Goal: Transaction & Acquisition: Purchase product/service

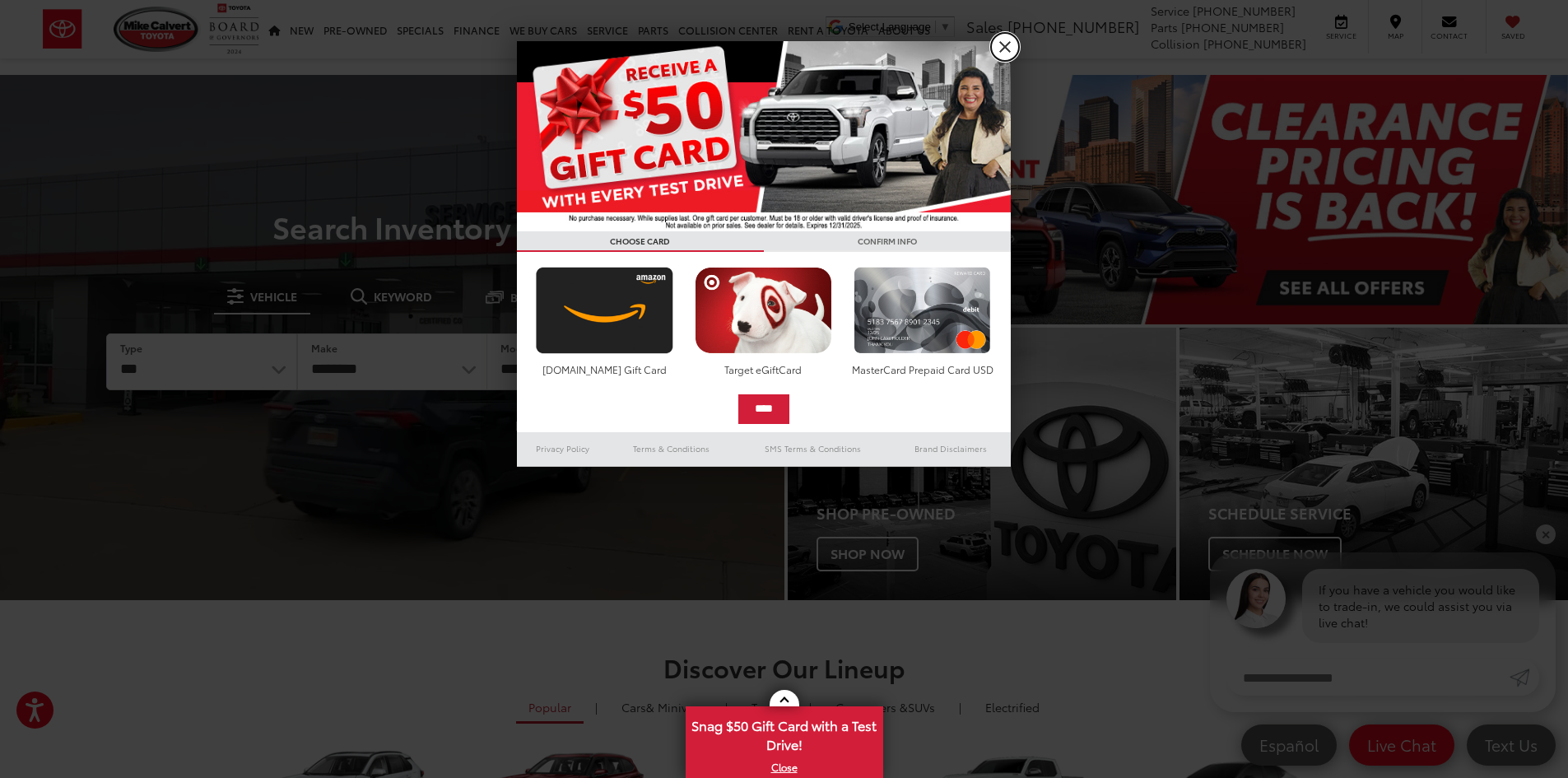
click at [1010, 44] on link "X" at bounding box center [1005, 46] width 28 height 28
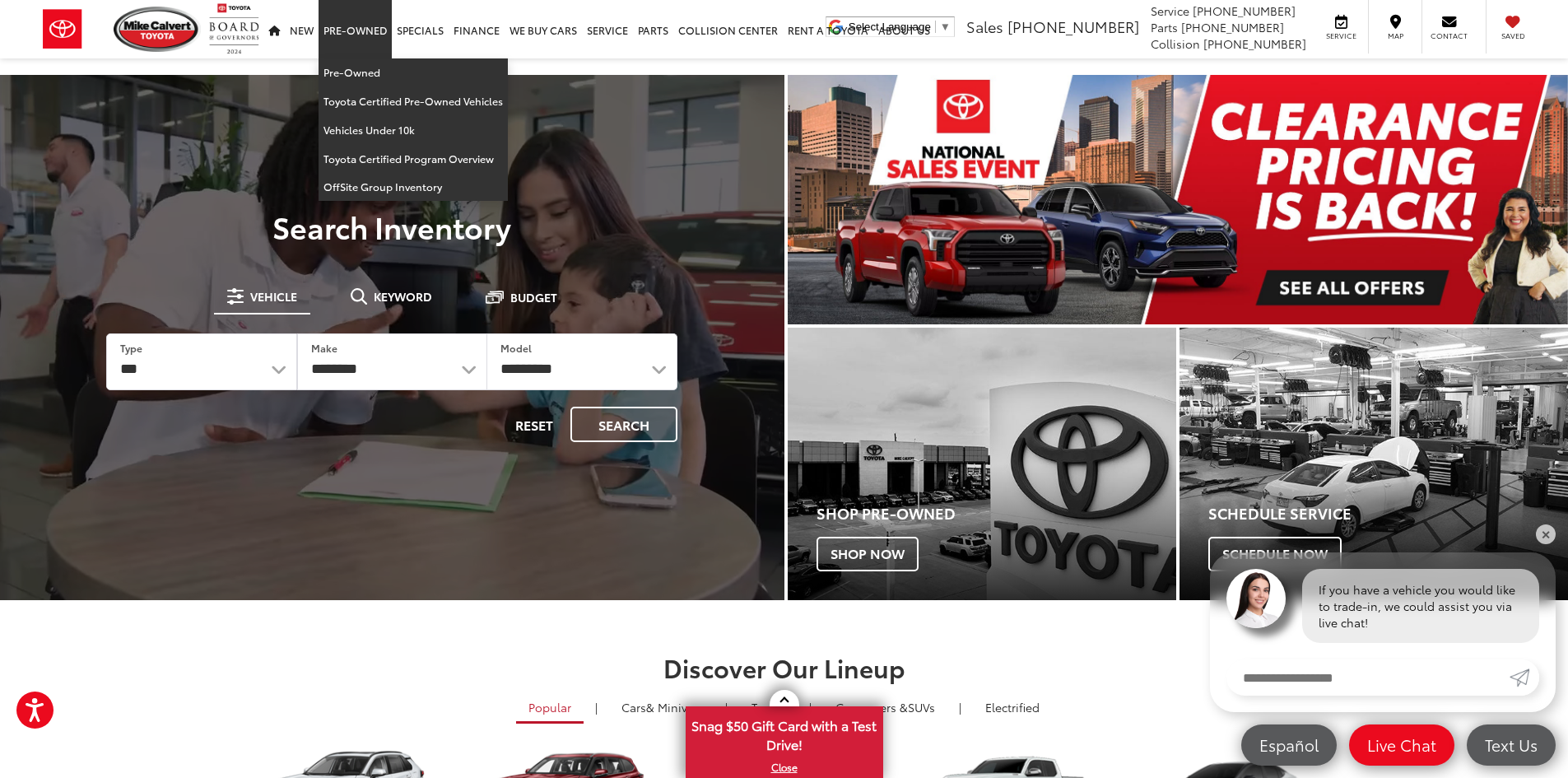
click at [347, 28] on link "Pre-Owned" at bounding box center [354, 29] width 73 height 58
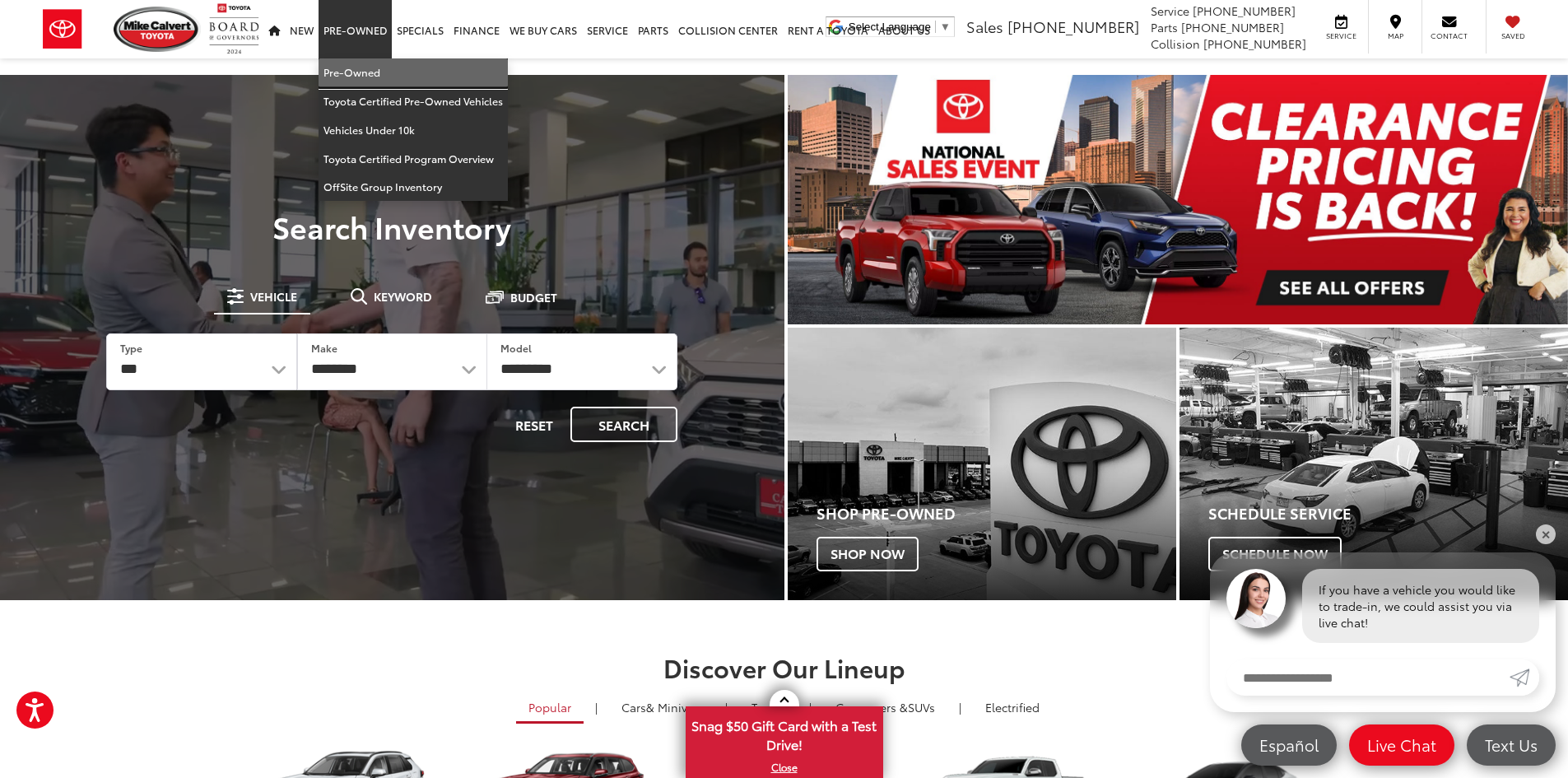
click at [370, 61] on link "Pre-Owned" at bounding box center [412, 72] width 189 height 29
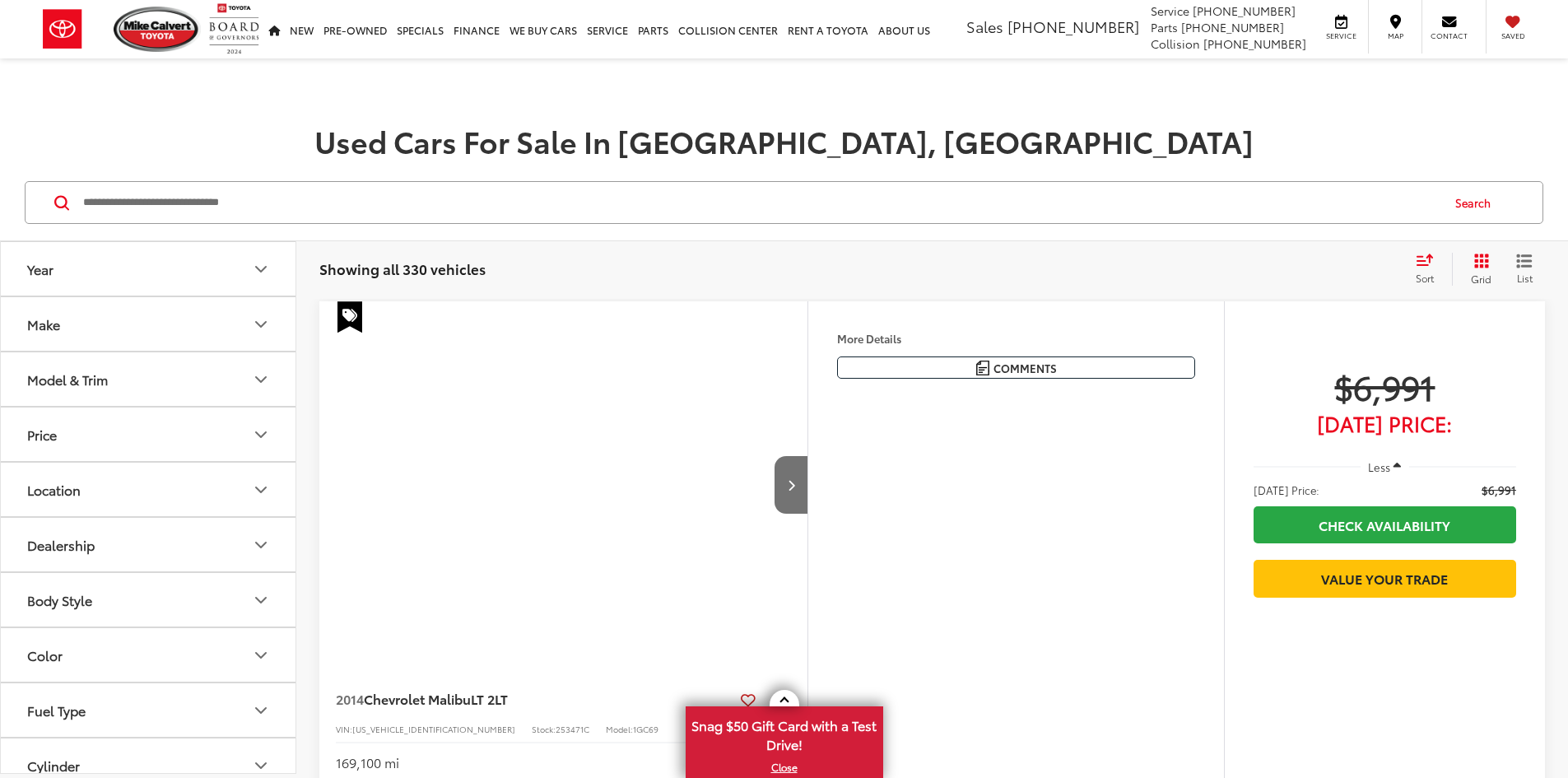
click at [605, 200] on input "Search by Make, Model, or Keyword" at bounding box center [761, 202] width 1358 height 40
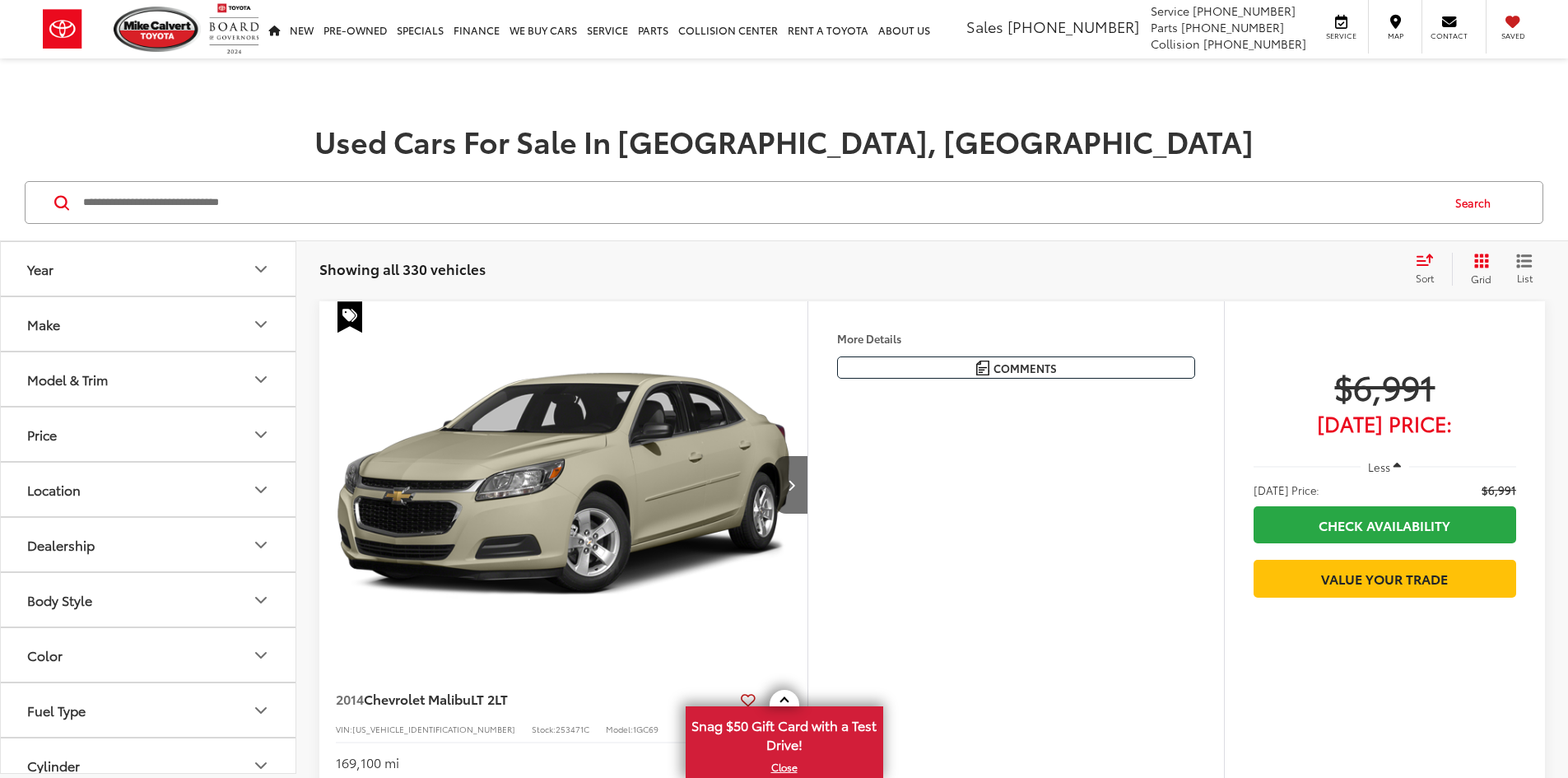
type input "*"
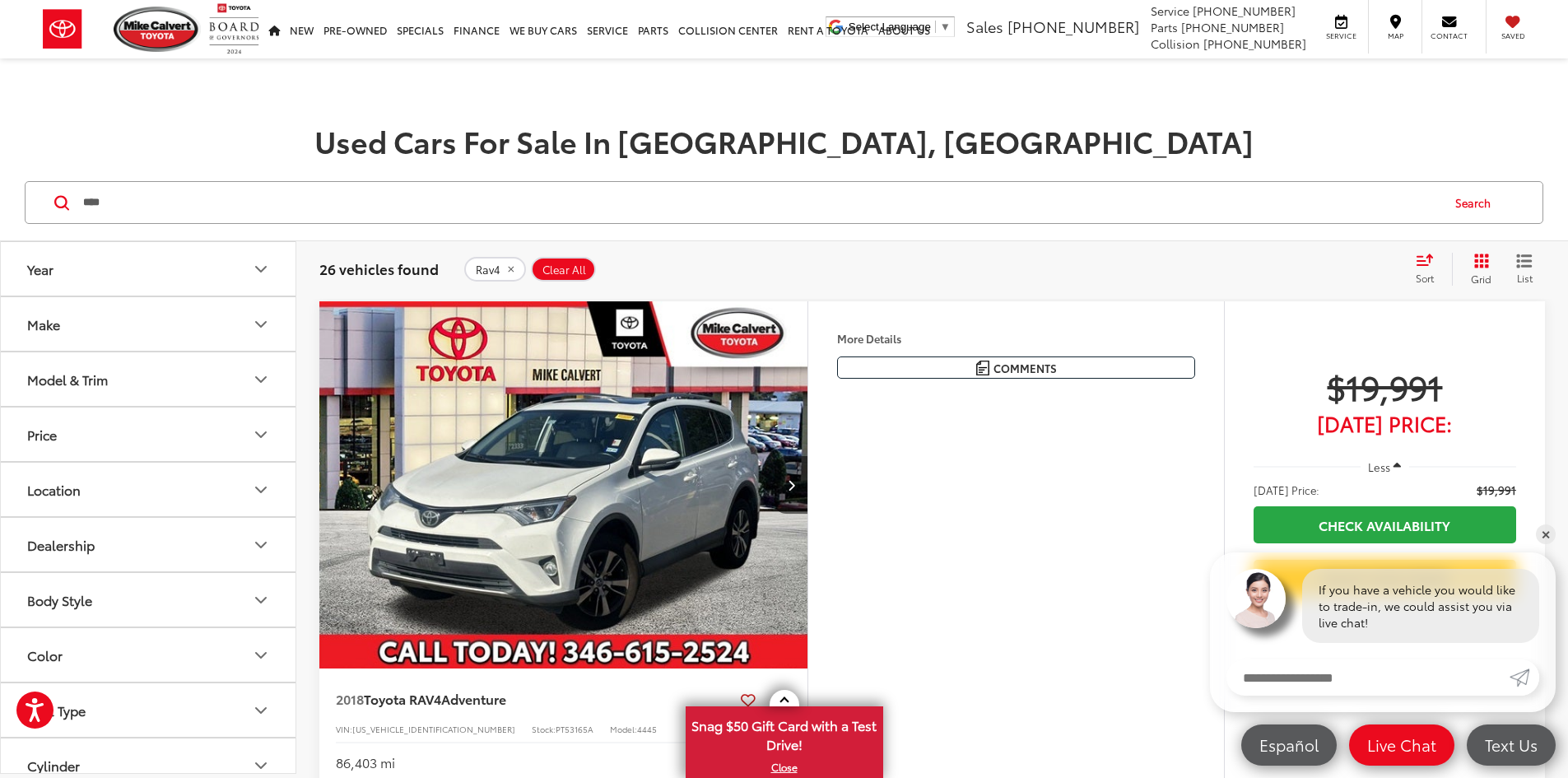
click at [1433, 259] on icon "Select sort value" at bounding box center [1425, 259] width 19 height 13
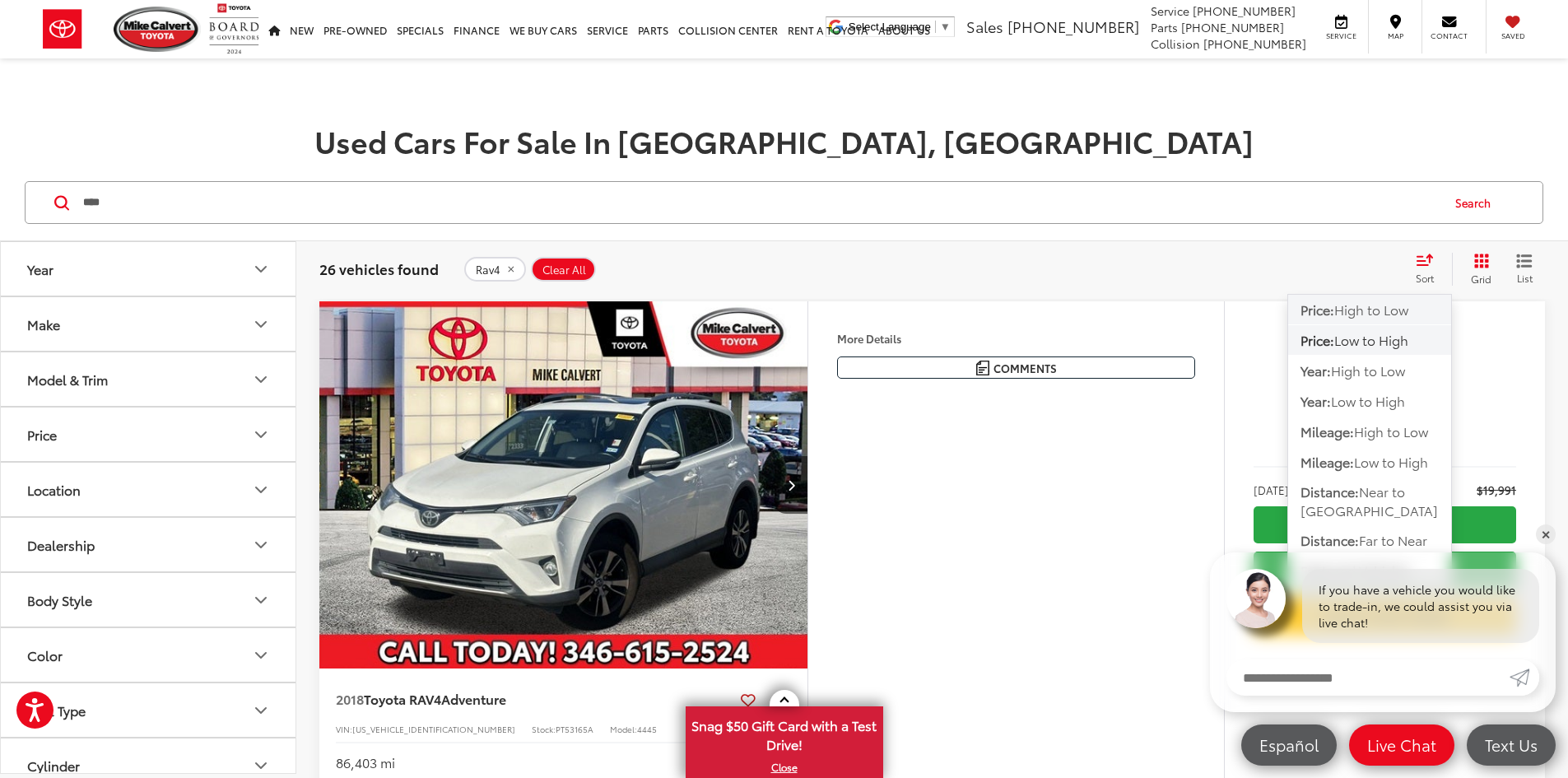
click at [1392, 311] on span "High to Low" at bounding box center [1371, 309] width 74 height 19
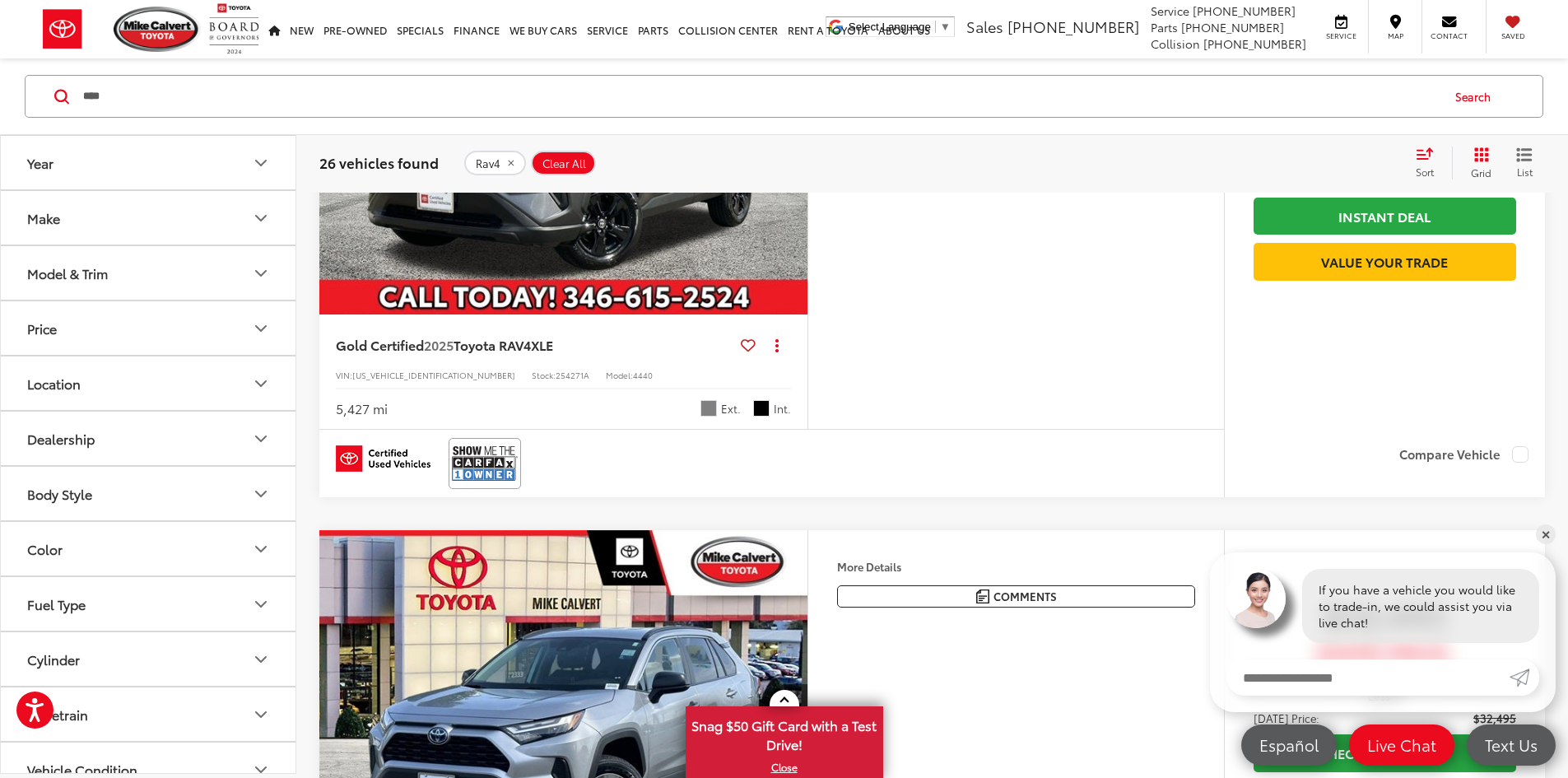
scroll to position [5188, 0]
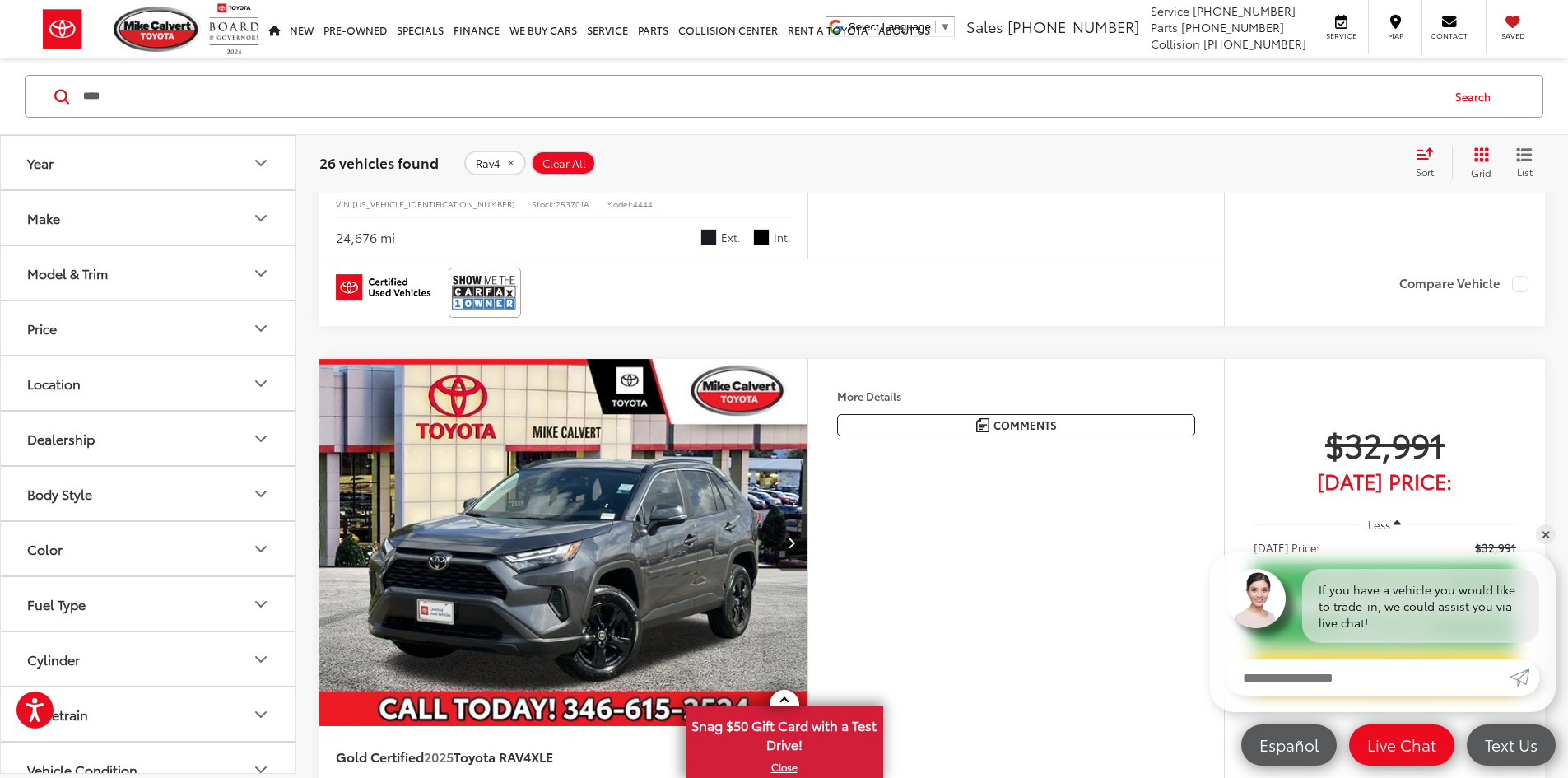
drag, startPoint x: 136, startPoint y: 90, endPoint x: 0, endPoint y: 120, distance: 139.3
click at [33, 102] on div "**** **** rav4 rav4 hybrid Search" at bounding box center [784, 96] width 1518 height 43
type input "*"
click at [169, 276] on button "Model & Trim" at bounding box center [149, 273] width 296 height 54
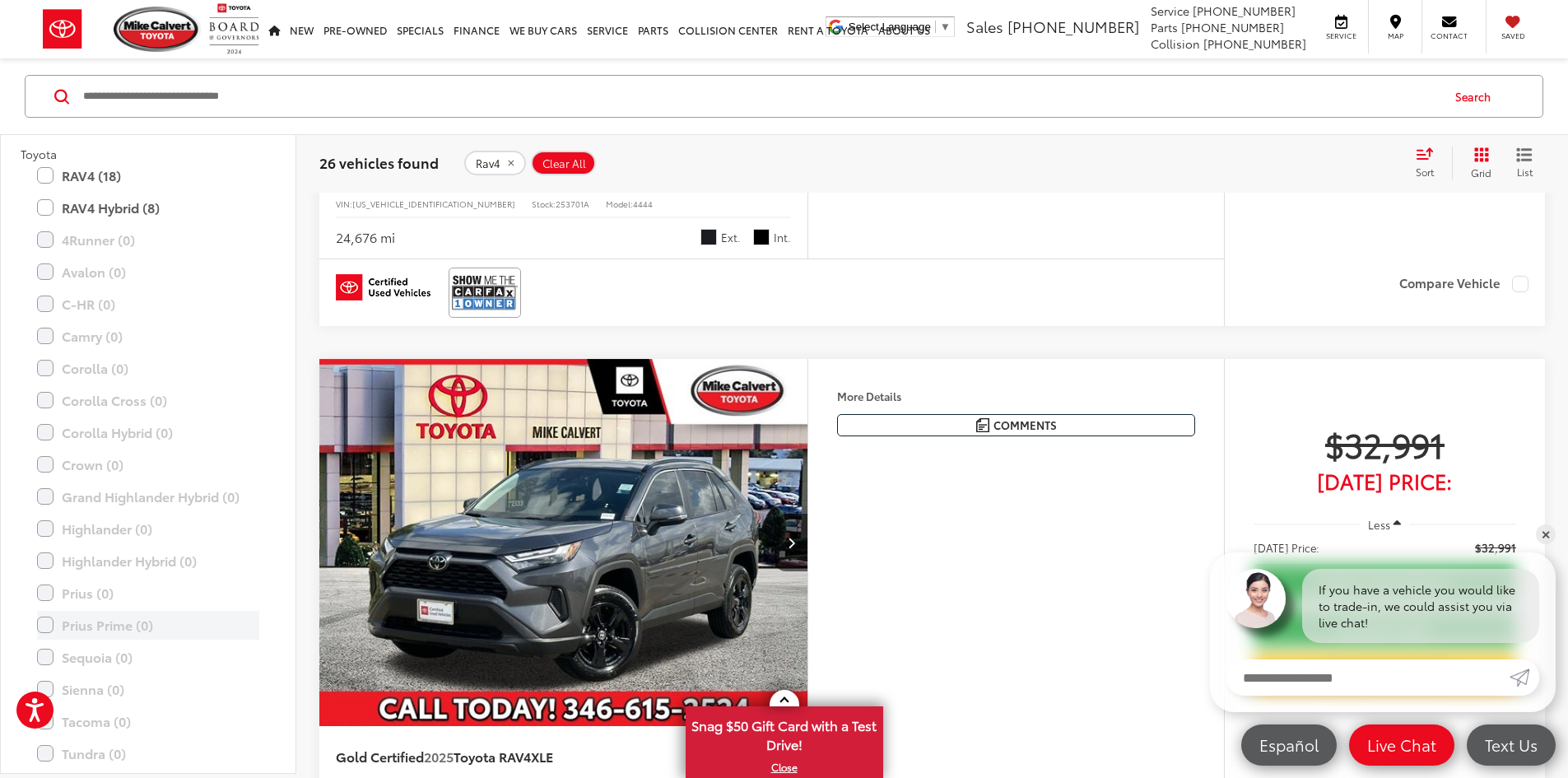
scroll to position [83, 0]
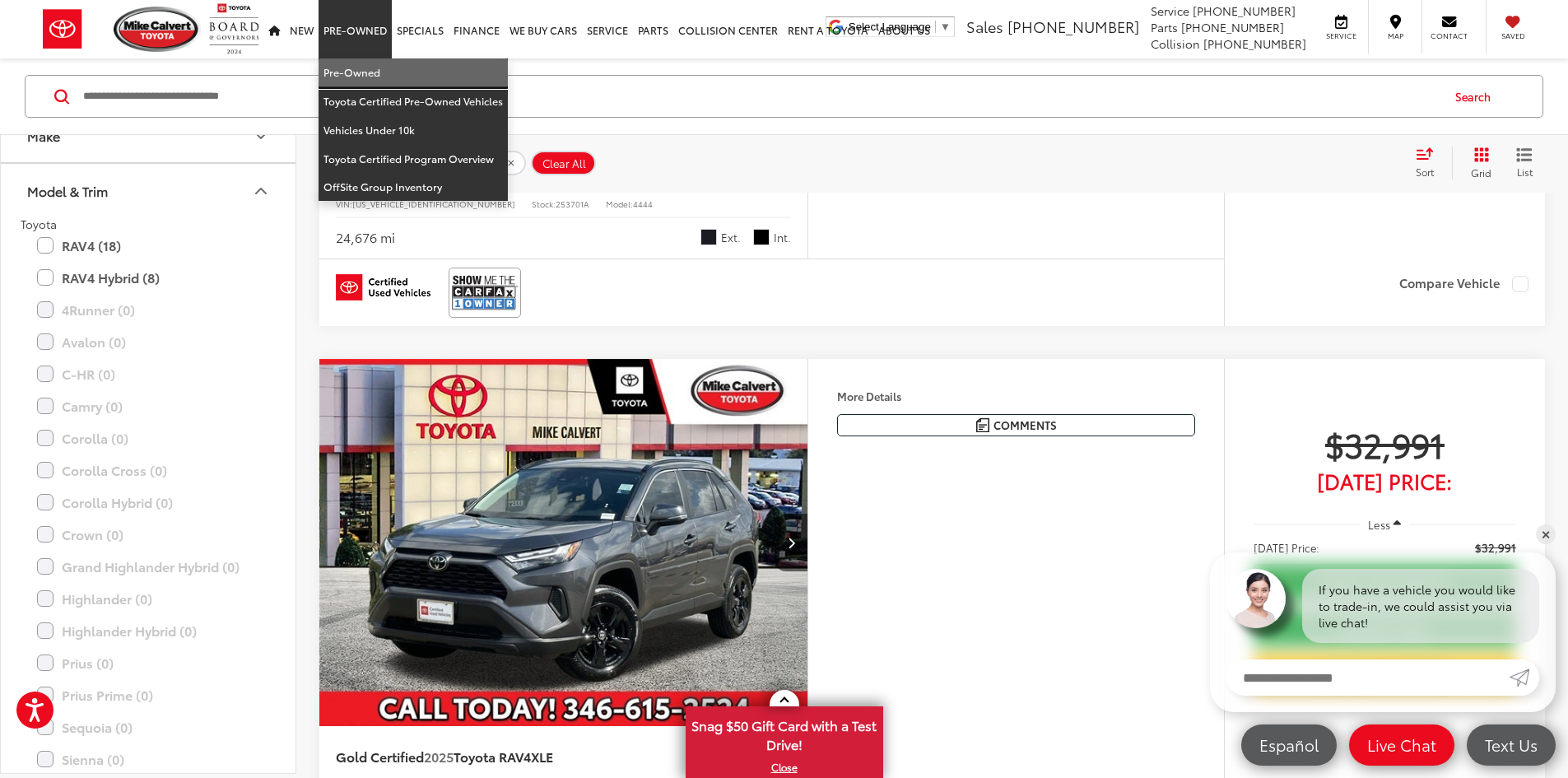
click at [352, 63] on link "Pre-Owned" at bounding box center [412, 72] width 189 height 29
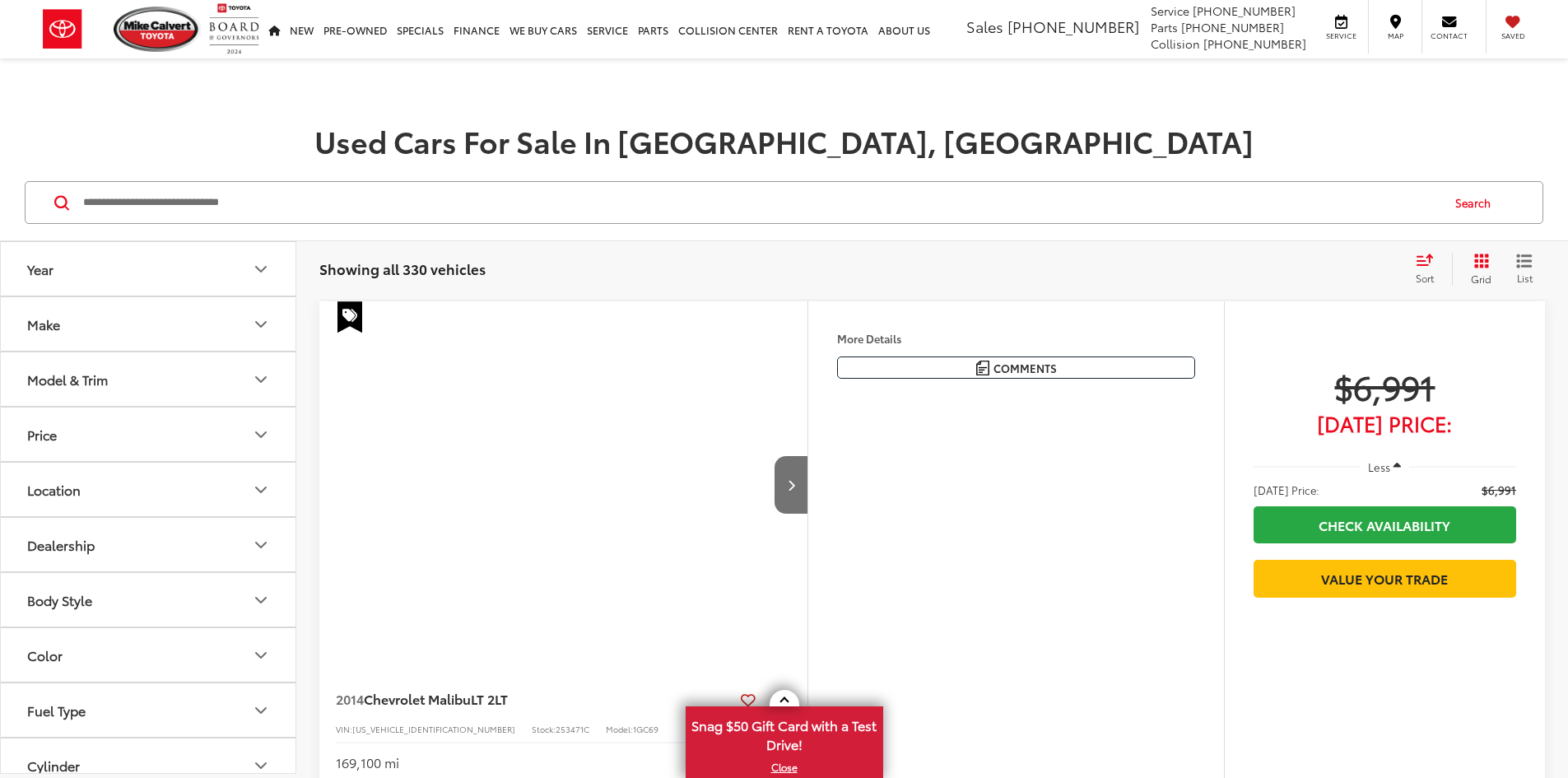
click at [107, 319] on button "Make" at bounding box center [149, 324] width 296 height 54
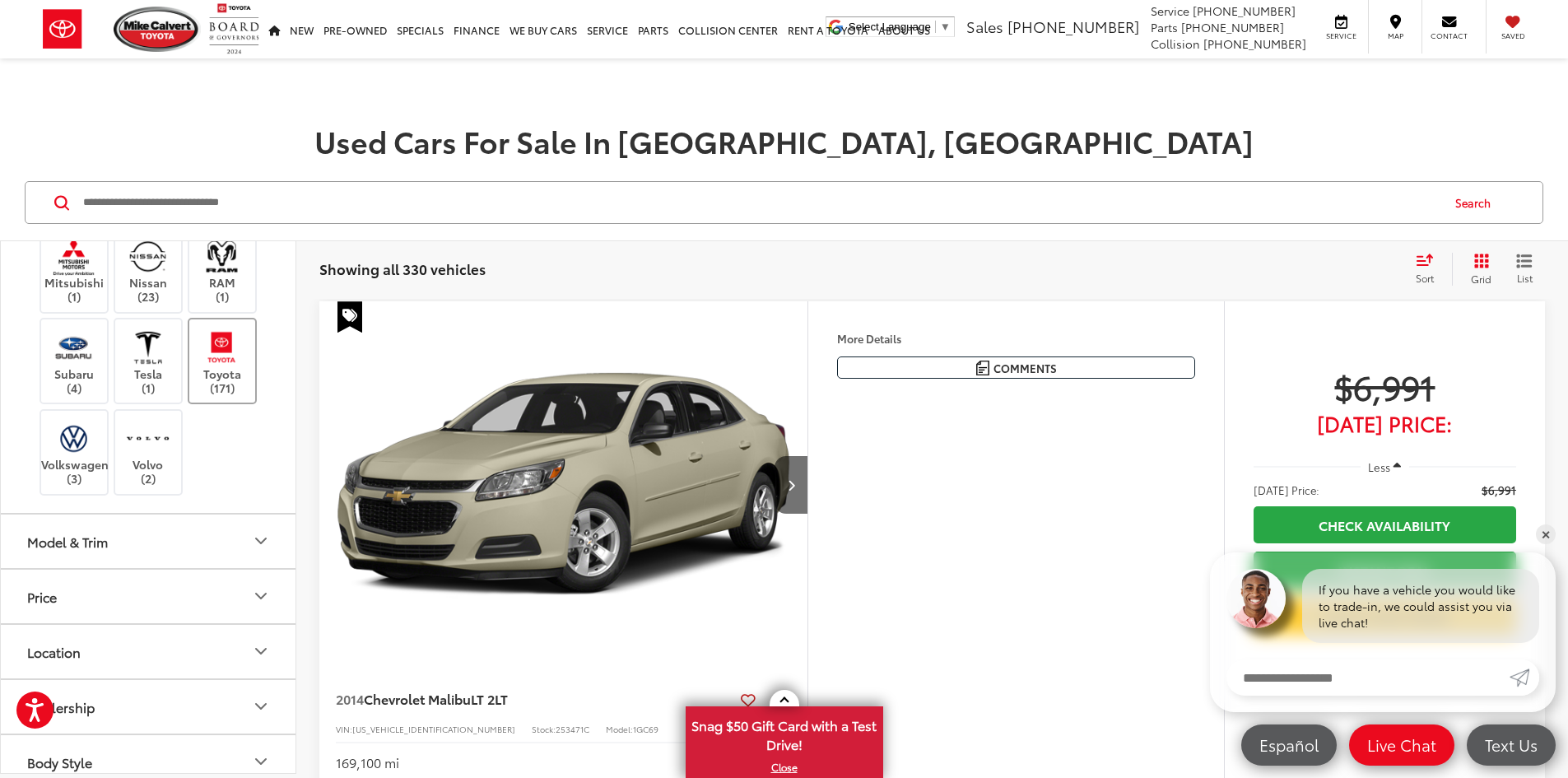
click at [226, 366] on img at bounding box center [222, 347] width 45 height 39
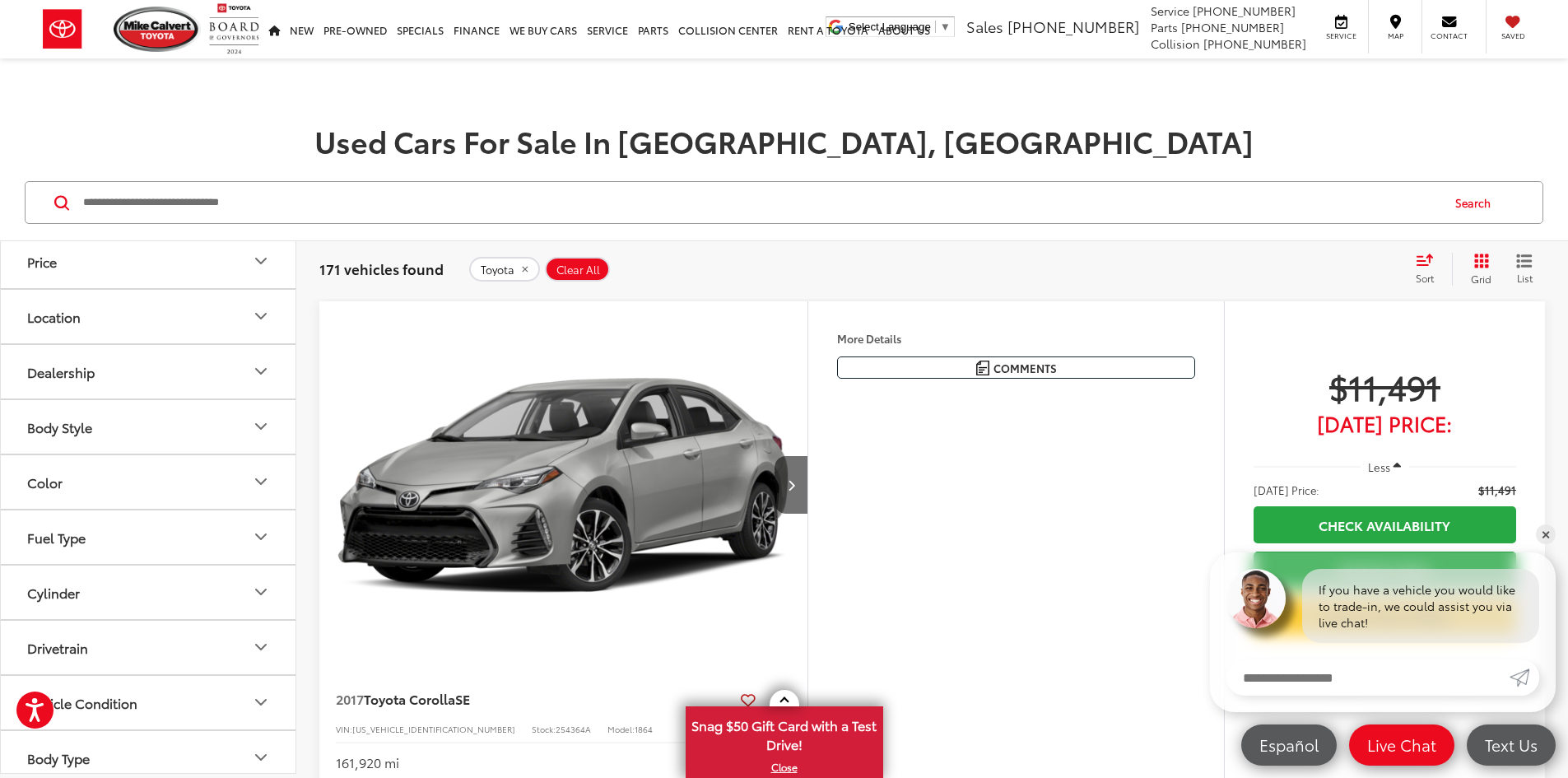
scroll to position [906, 0]
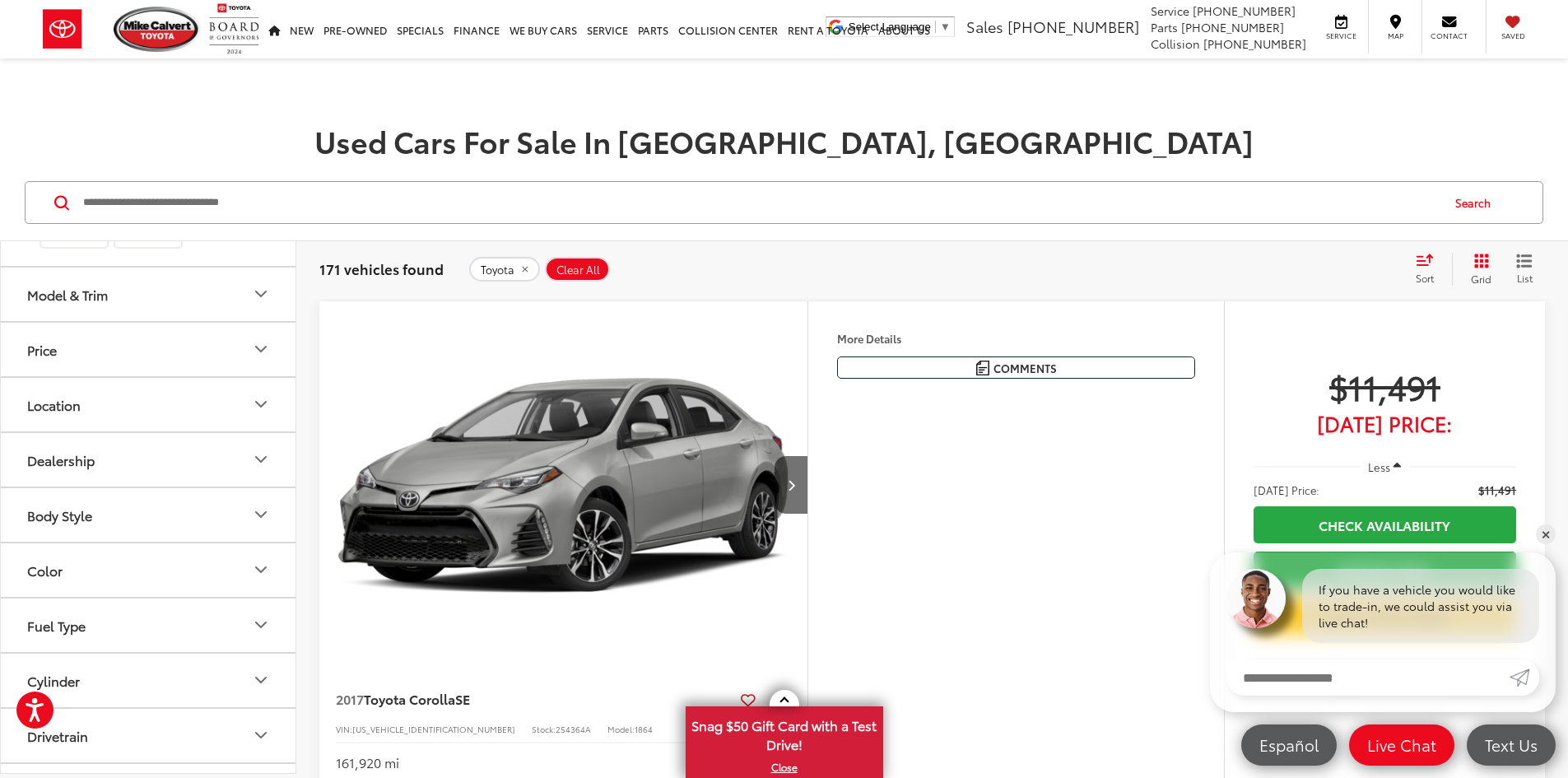
click at [113, 321] on button "Model & Trim" at bounding box center [149, 295] width 296 height 54
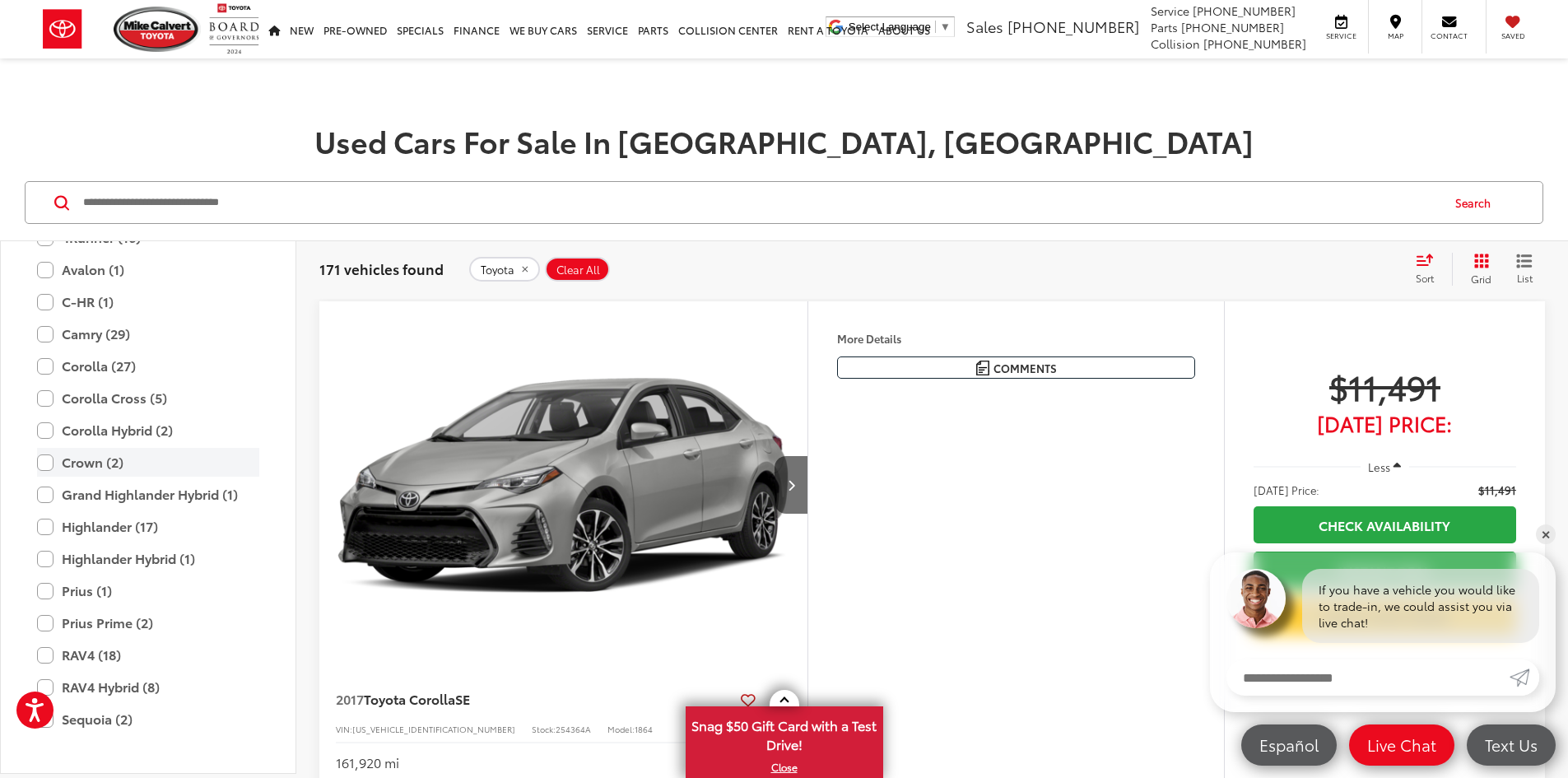
scroll to position [988, 0]
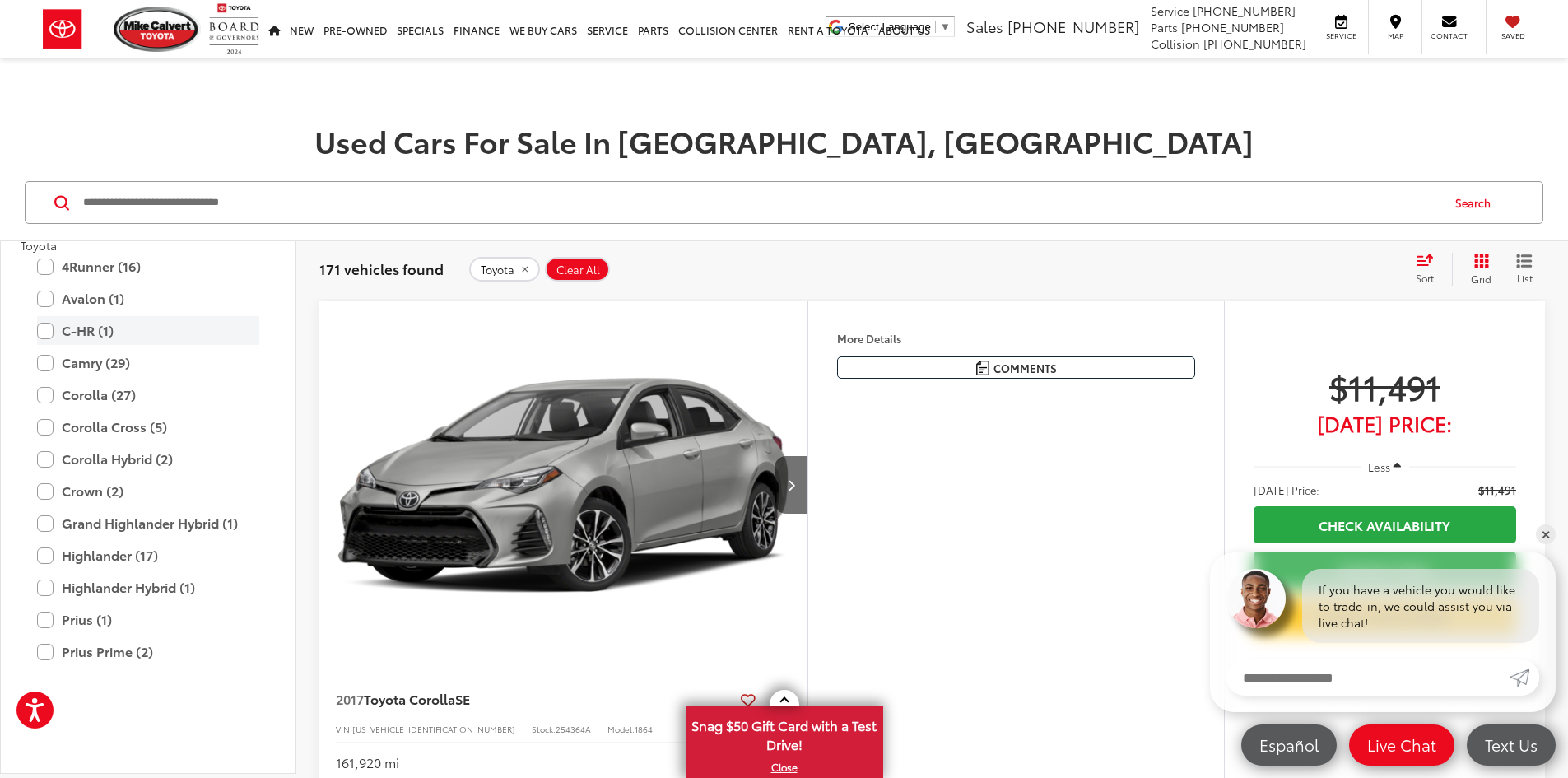
click at [88, 345] on label "C-HR (1)" at bounding box center [148, 331] width 222 height 29
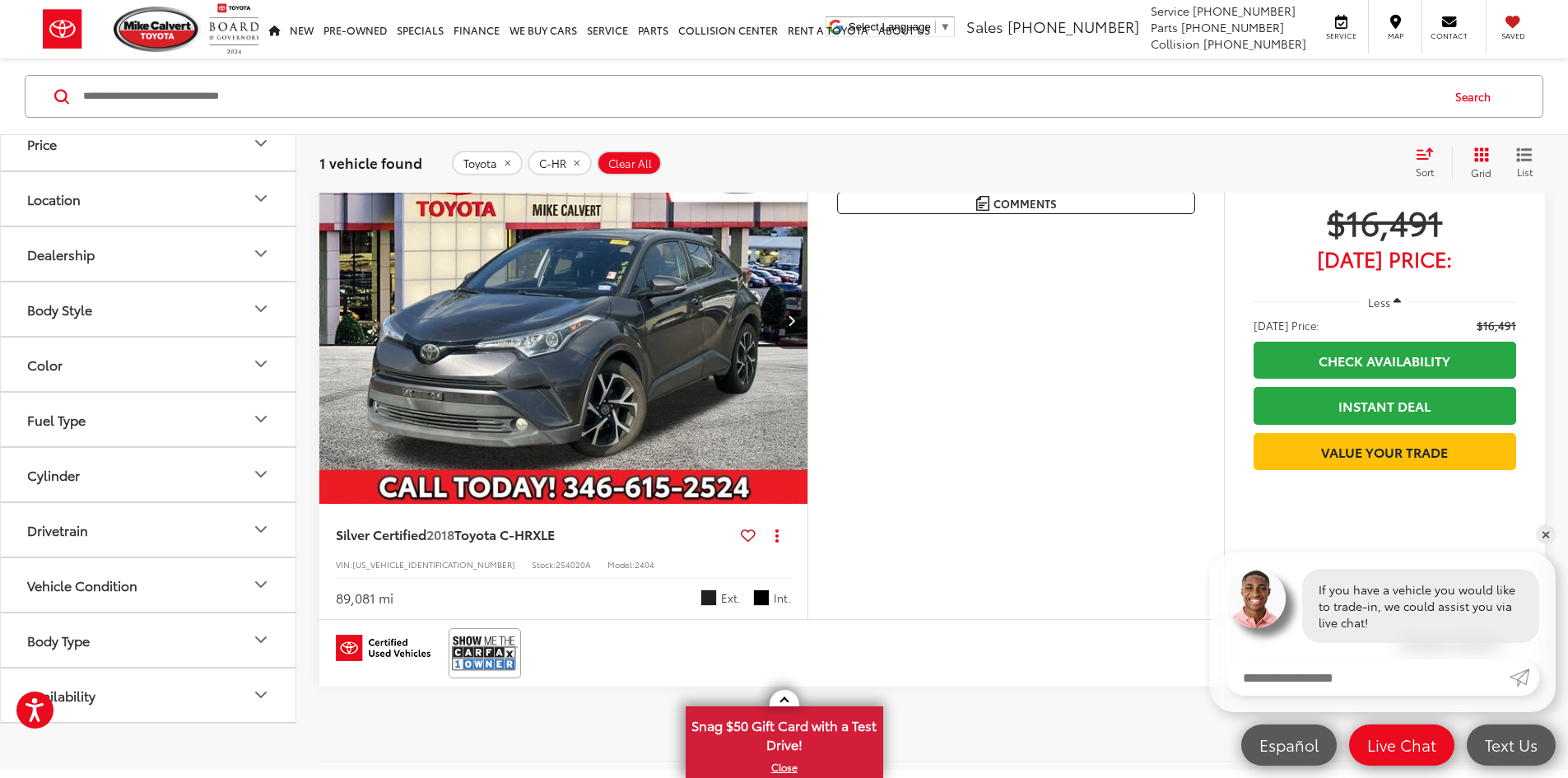
scroll to position [1743, 0]
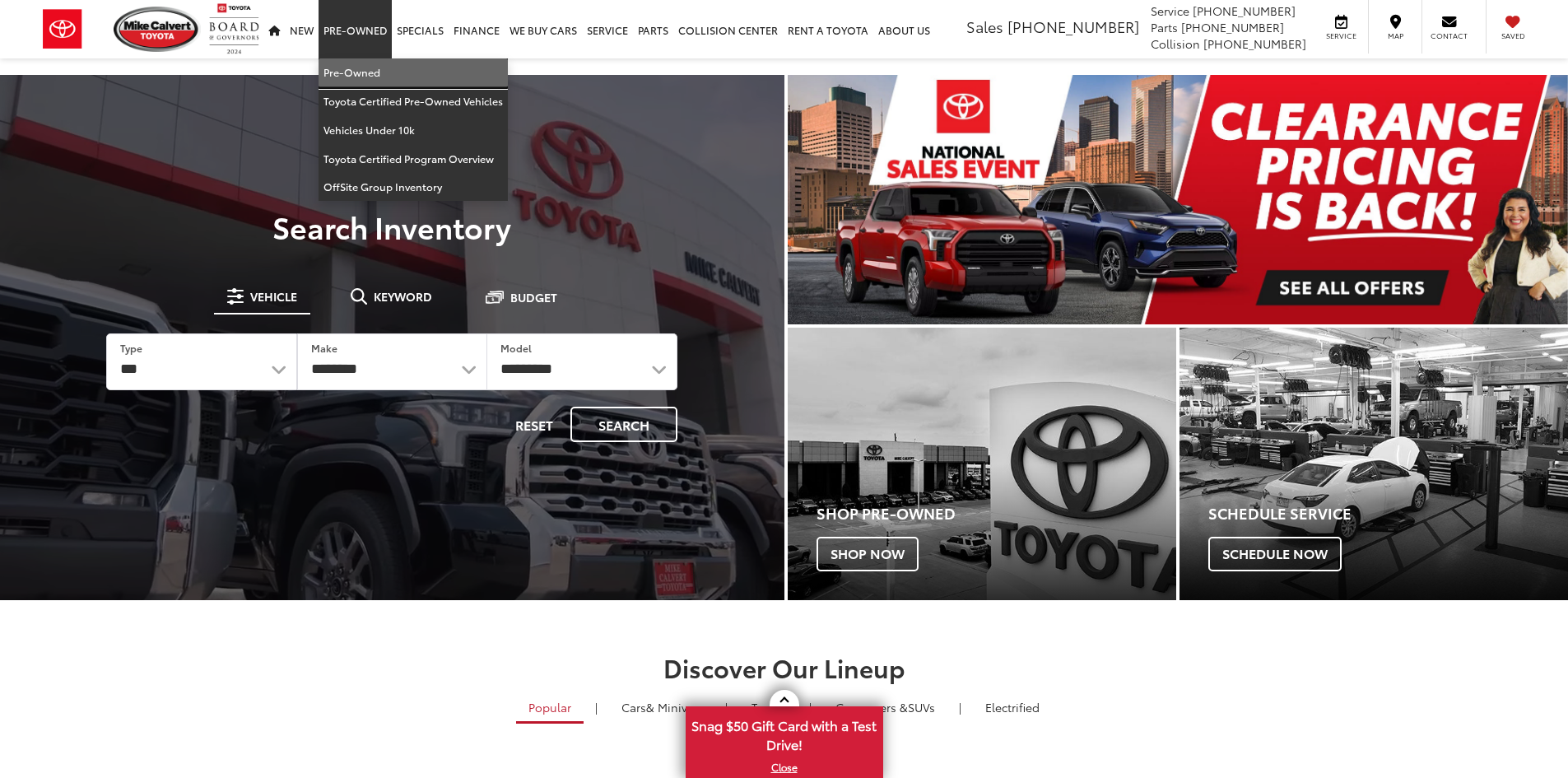
click at [366, 69] on link "Pre-Owned" at bounding box center [412, 72] width 189 height 29
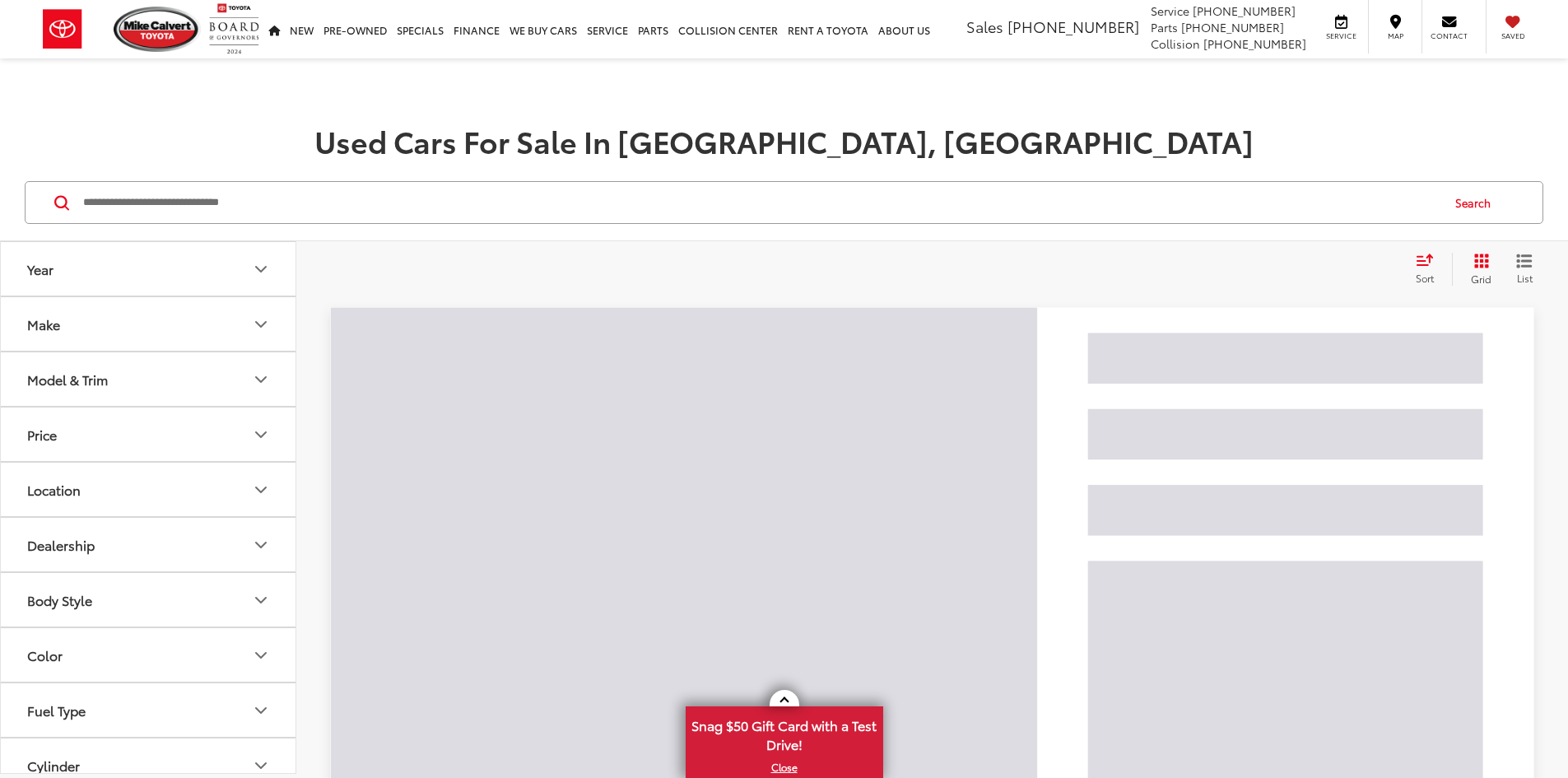
click at [373, 196] on input "Search by Make, Model, or Keyword" at bounding box center [761, 202] width 1358 height 40
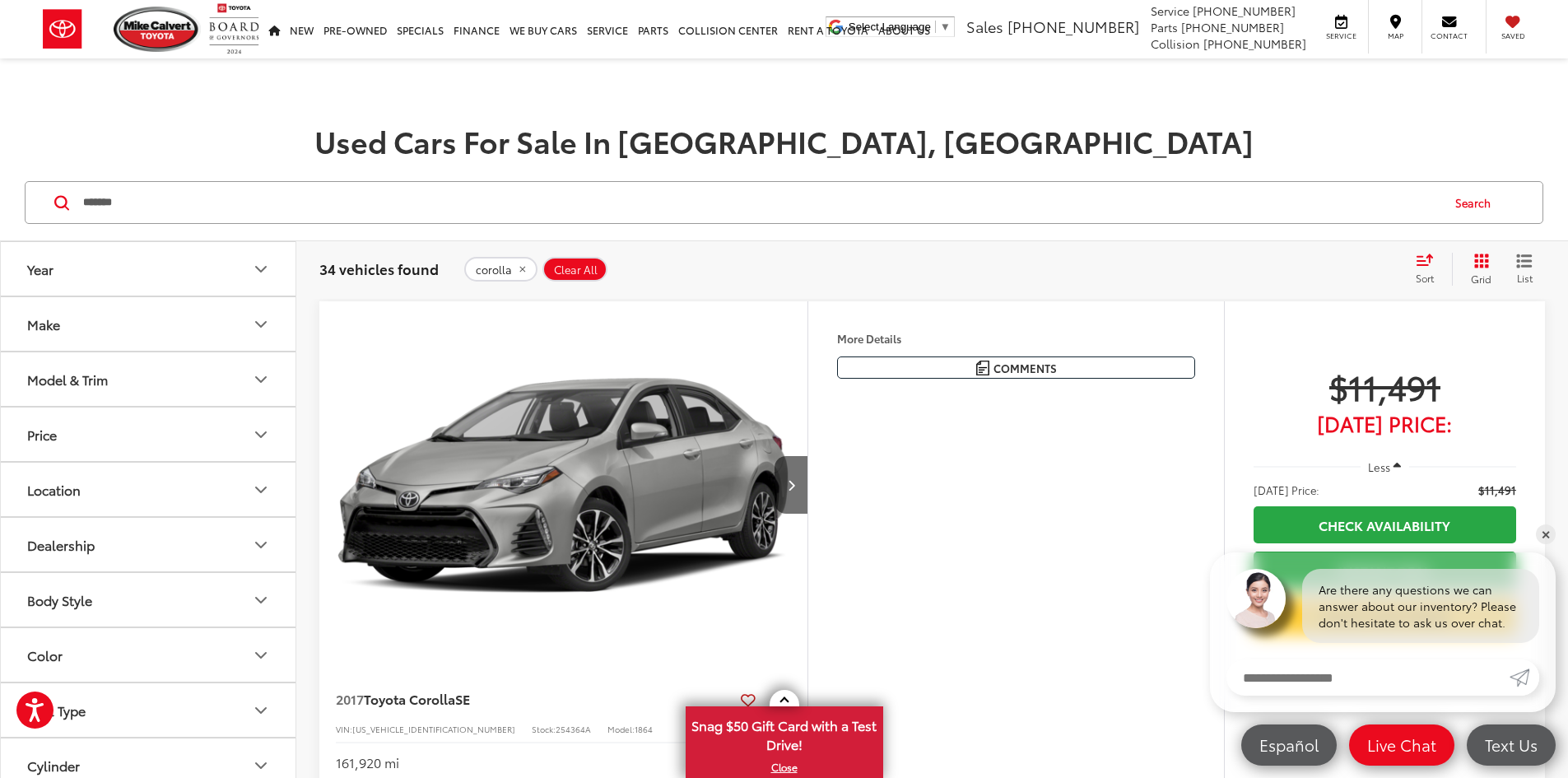
scroll to position [165, 0]
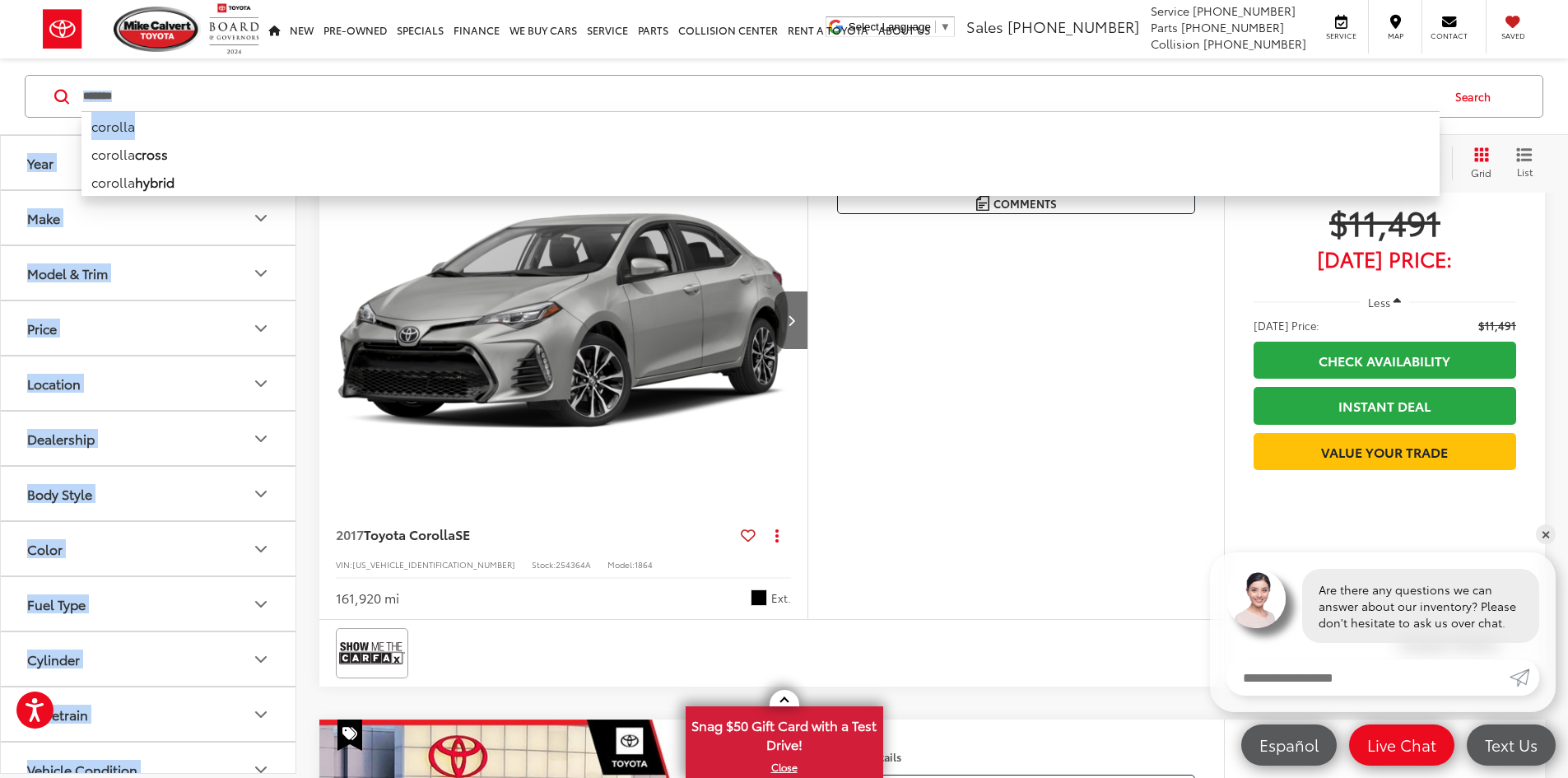
drag, startPoint x: 152, startPoint y: 111, endPoint x: 0, endPoint y: 185, distance: 169.1
click at [172, 93] on input "*******" at bounding box center [761, 96] width 1358 height 40
click at [172, 93] on input "*******" at bounding box center [761, 96] width 1358 height 40
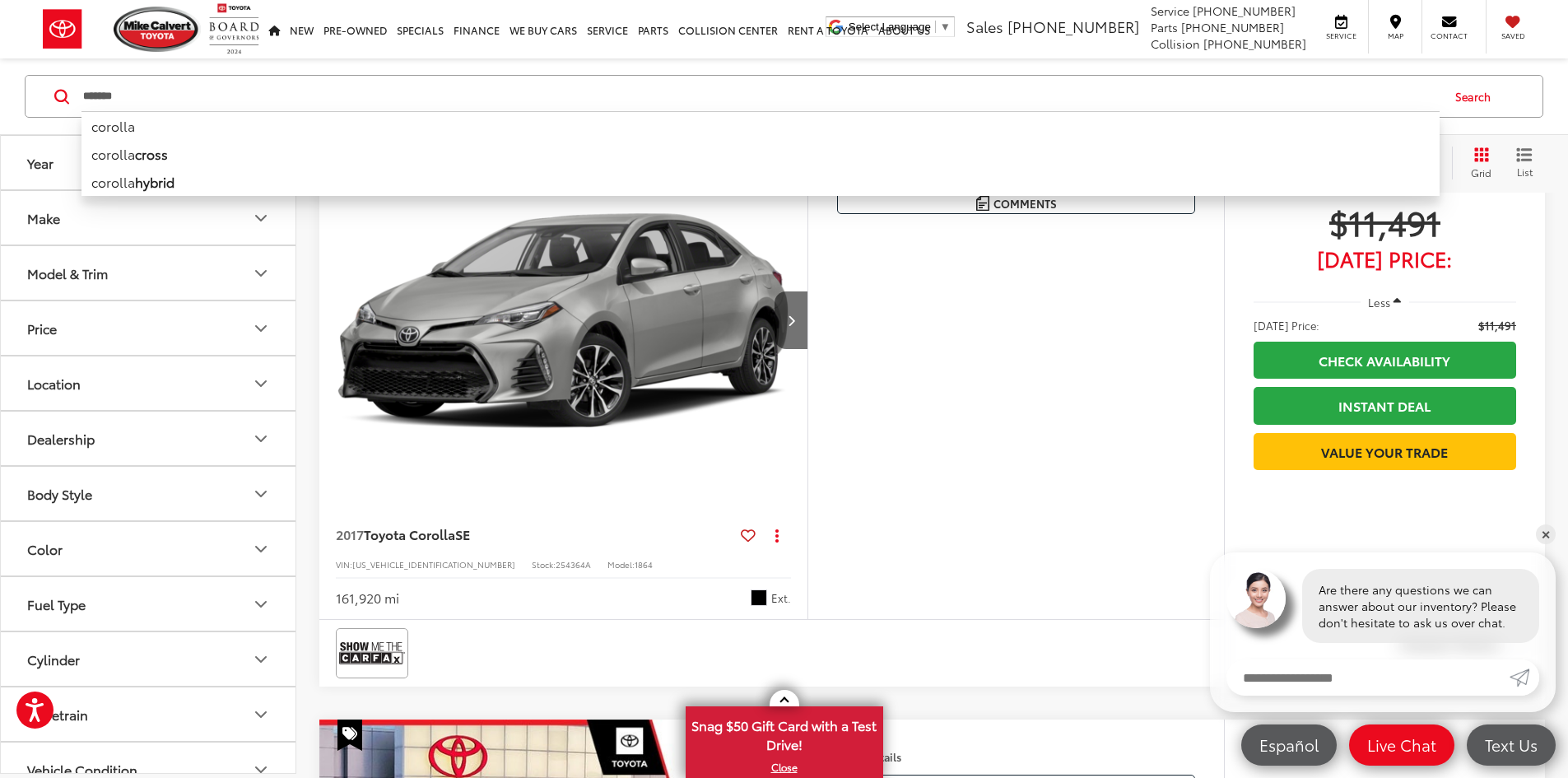
click at [172, 93] on input "*******" at bounding box center [761, 96] width 1358 height 40
click at [215, 93] on input "*******" at bounding box center [761, 96] width 1358 height 40
type input "*"
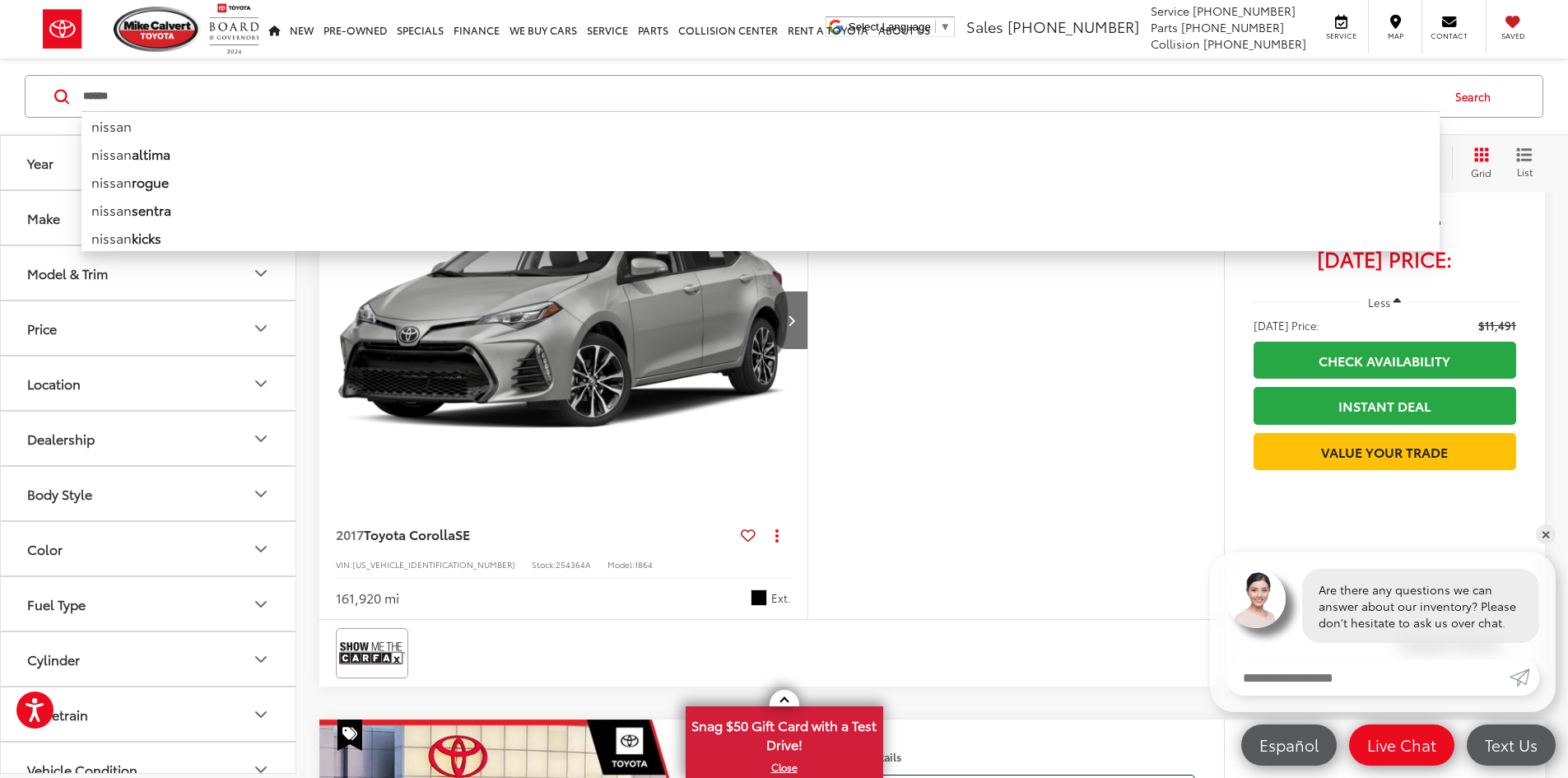
type input "******"
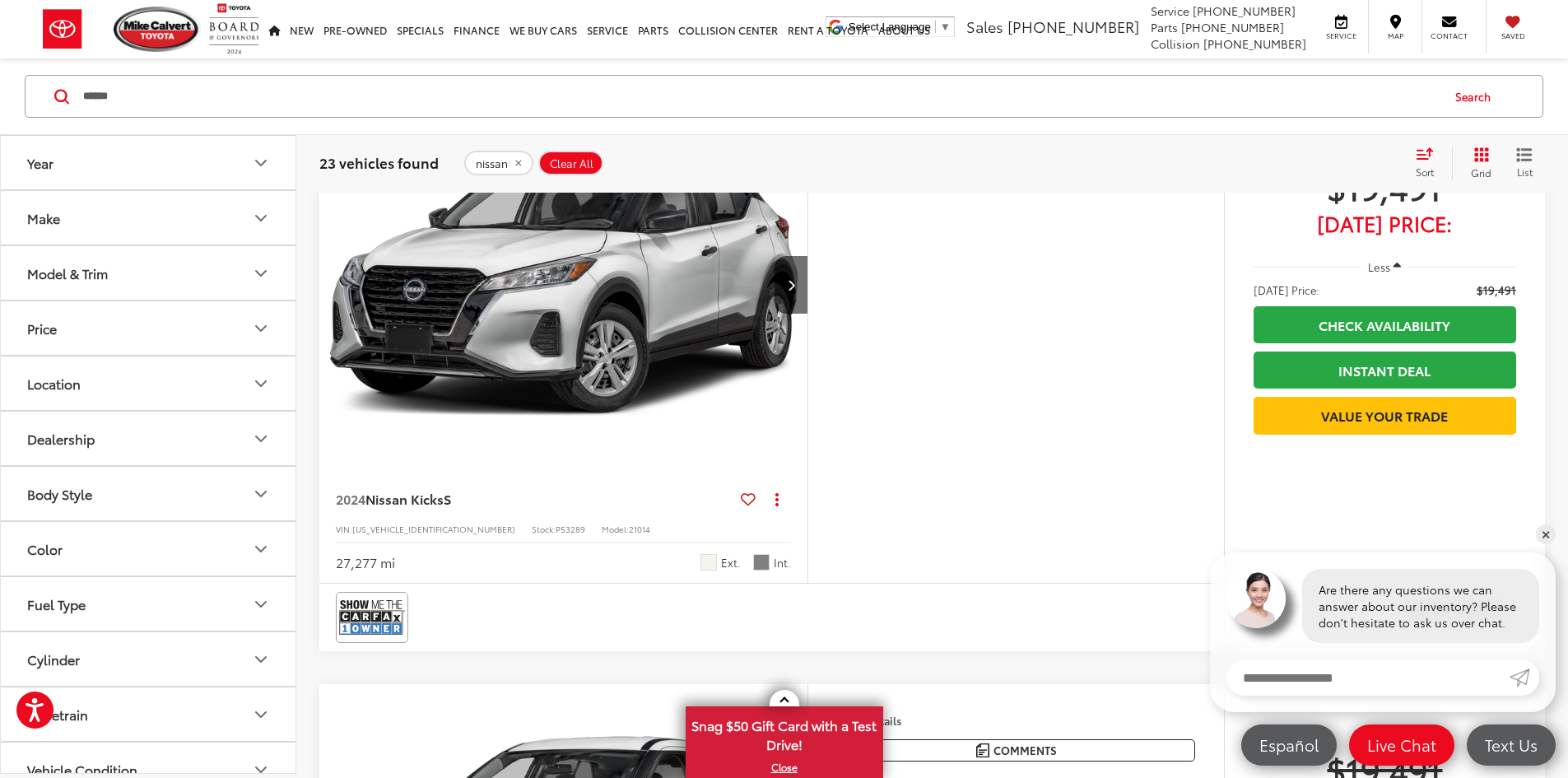
scroll to position [5541, 0]
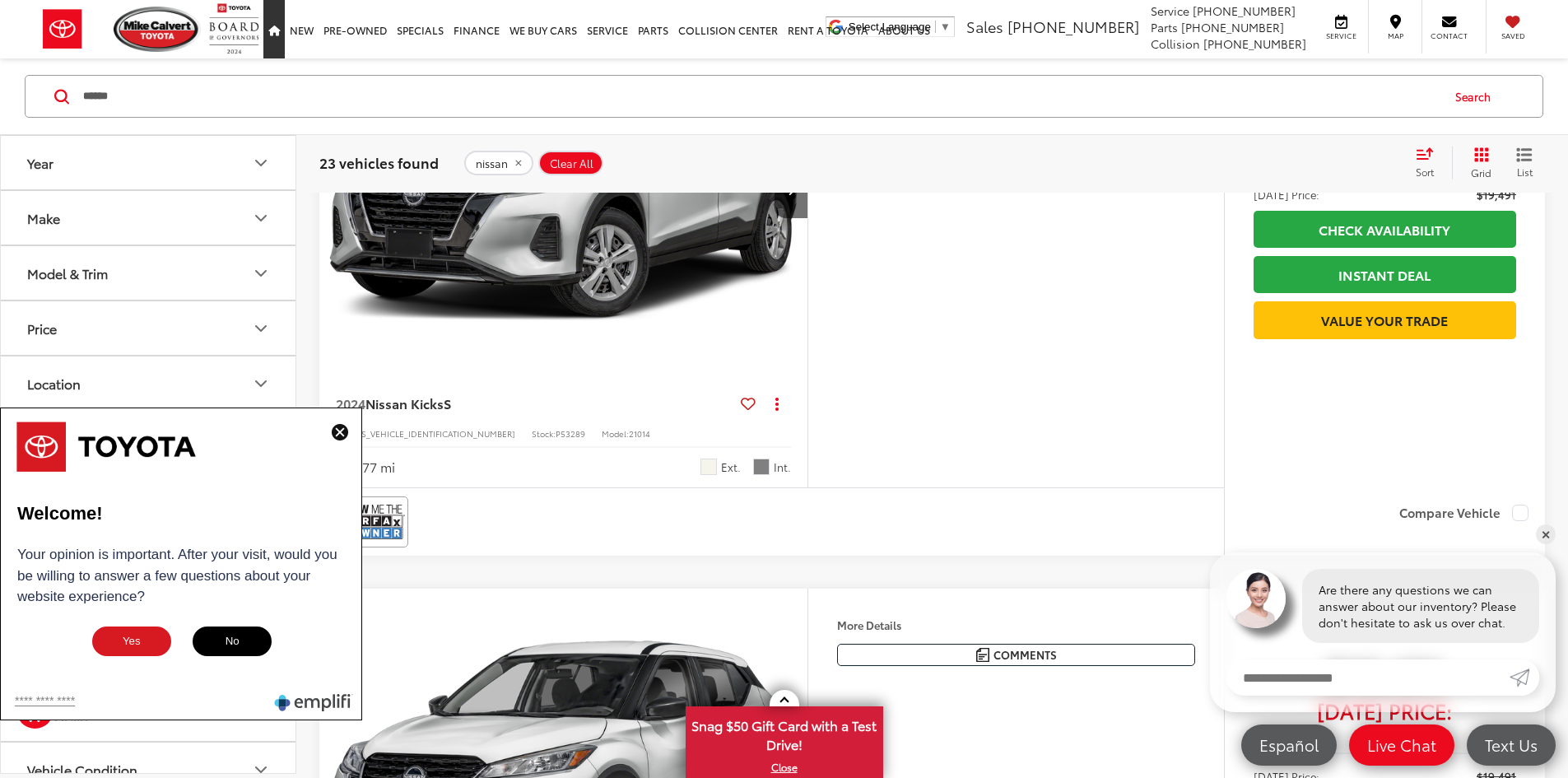
click at [276, 19] on link "Home" at bounding box center [274, 29] width 21 height 58
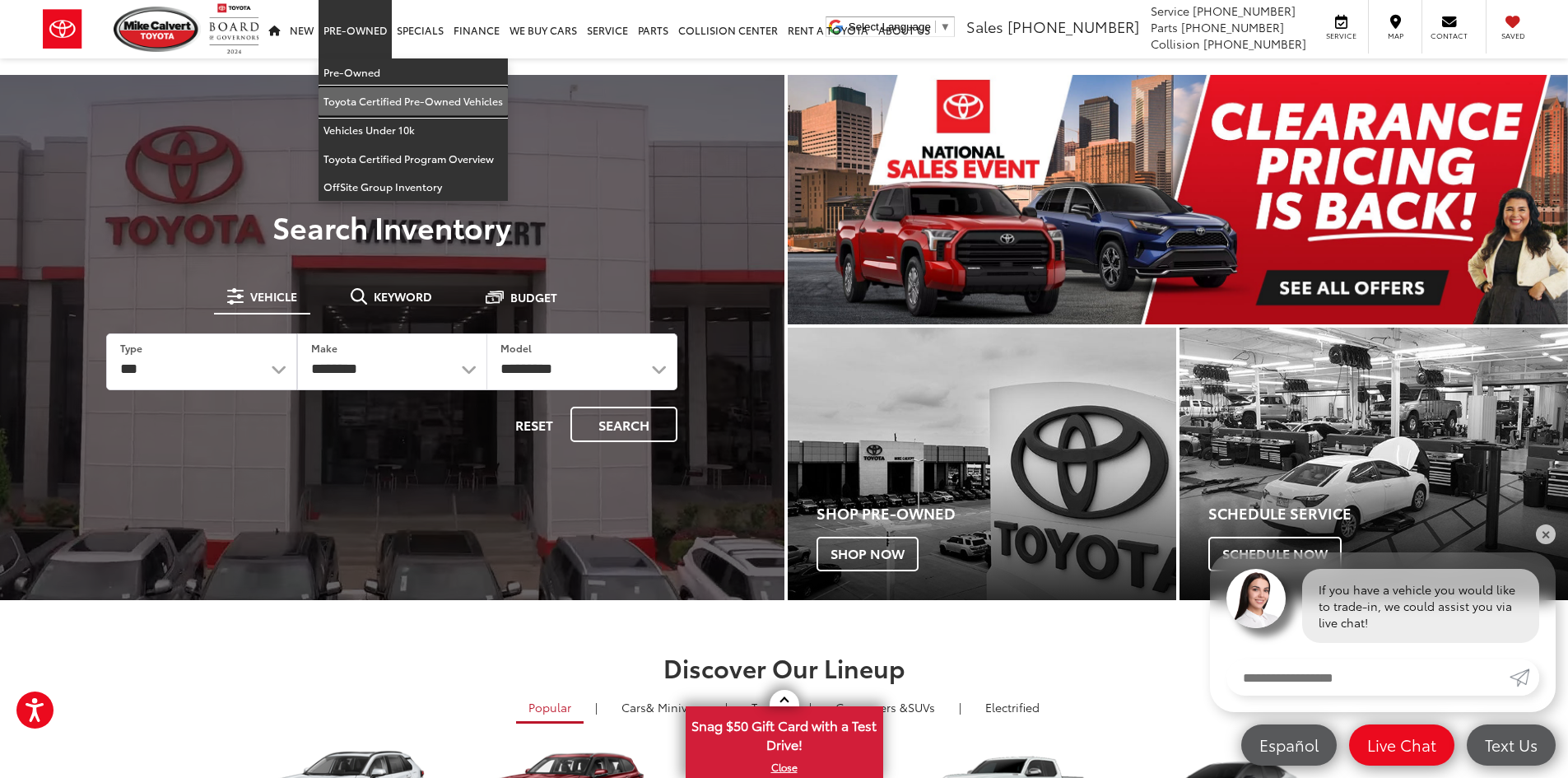
click at [369, 88] on link "Toyota Certified Pre-Owned Vehicles" at bounding box center [412, 102] width 189 height 29
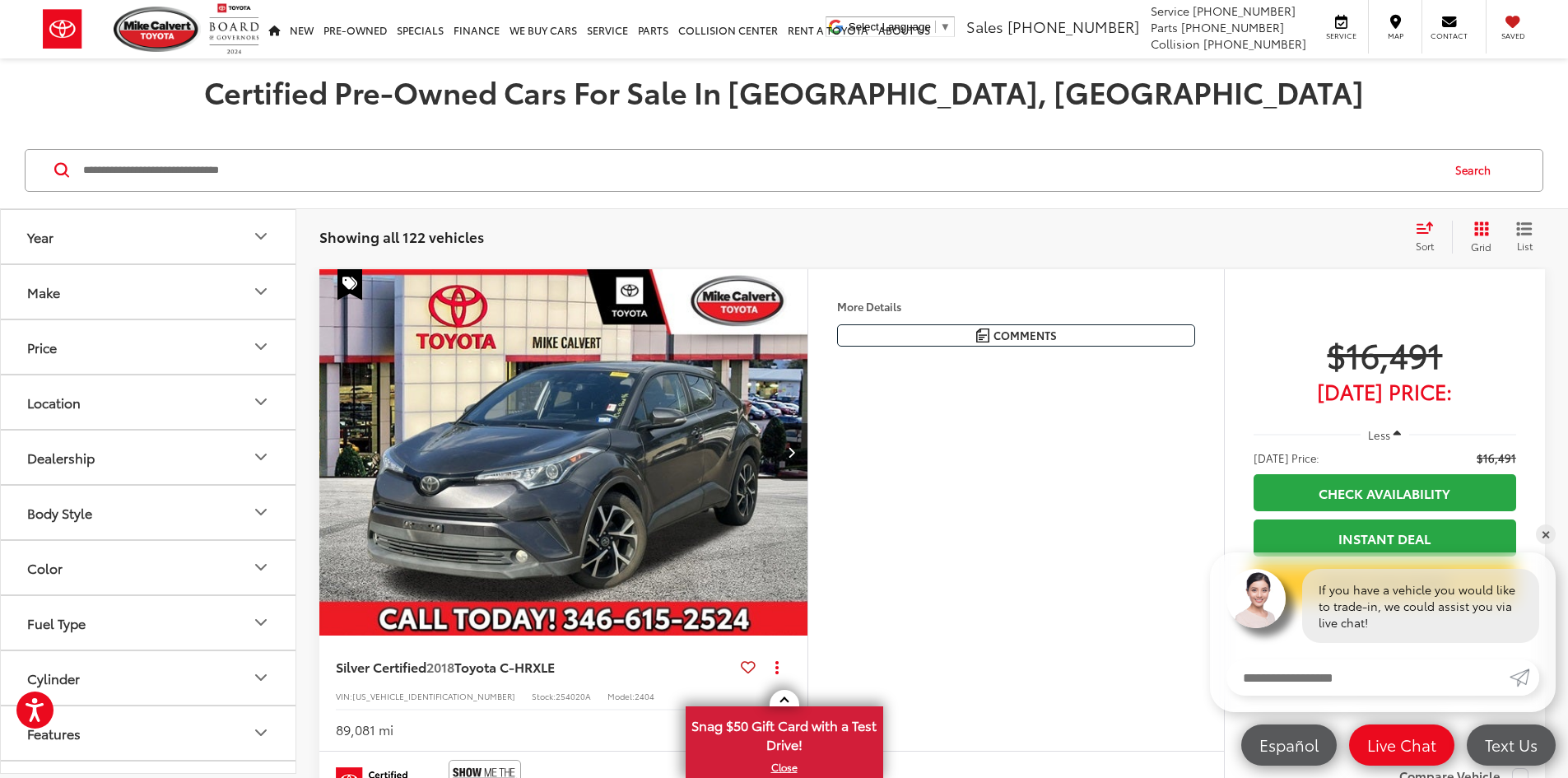
click at [111, 310] on button "Make" at bounding box center [149, 292] width 296 height 54
click at [84, 285] on button "Make" at bounding box center [149, 292] width 296 height 54
click at [104, 235] on button "Year" at bounding box center [149, 237] width 296 height 54
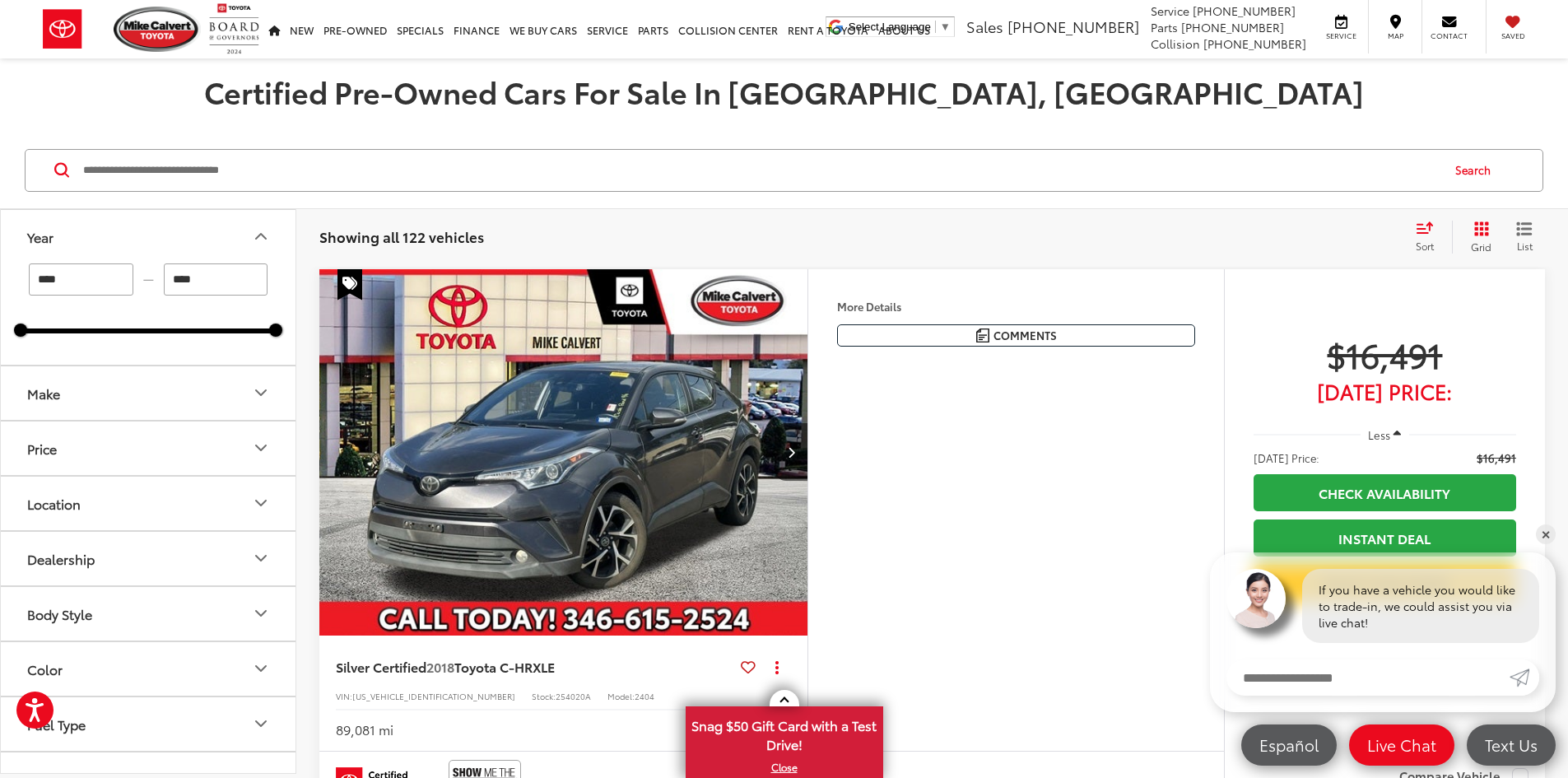
click at [158, 228] on button "Year" at bounding box center [149, 237] width 296 height 54
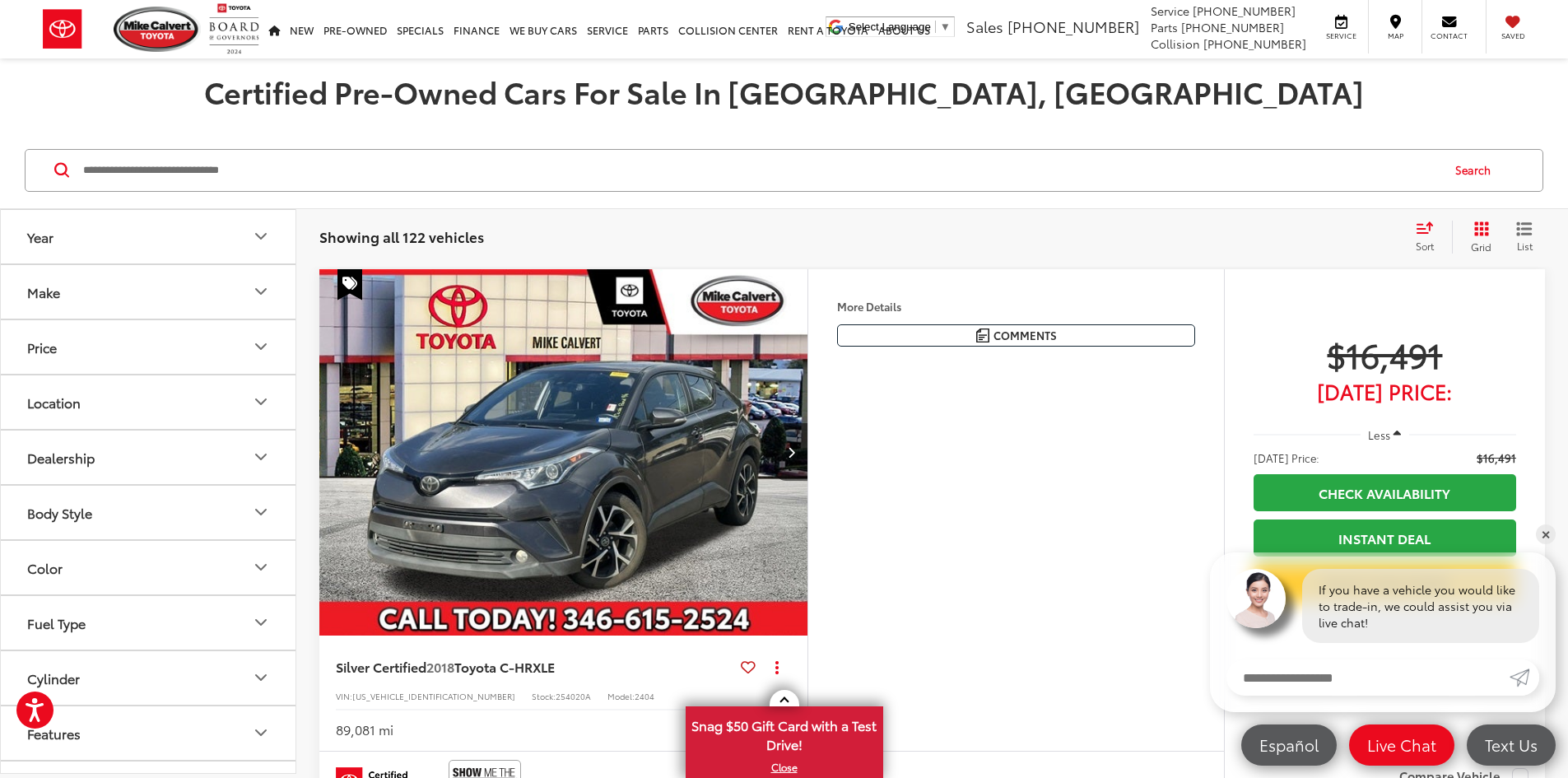
click at [66, 300] on button "Make" at bounding box center [149, 292] width 296 height 54
click at [280, 35] on icon "Home" at bounding box center [274, 31] width 12 height 11
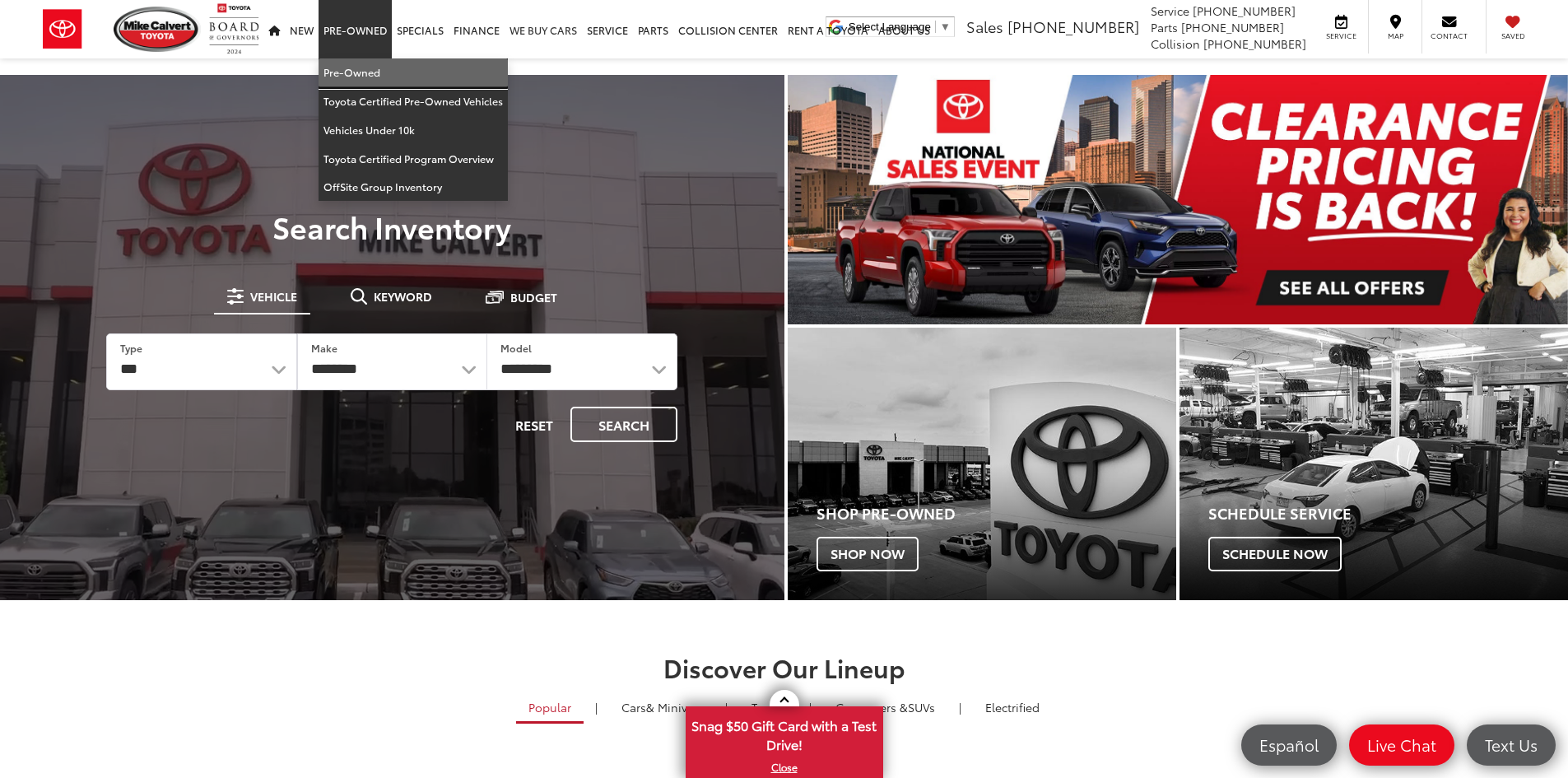
click at [367, 83] on link "Pre-Owned" at bounding box center [412, 72] width 189 height 29
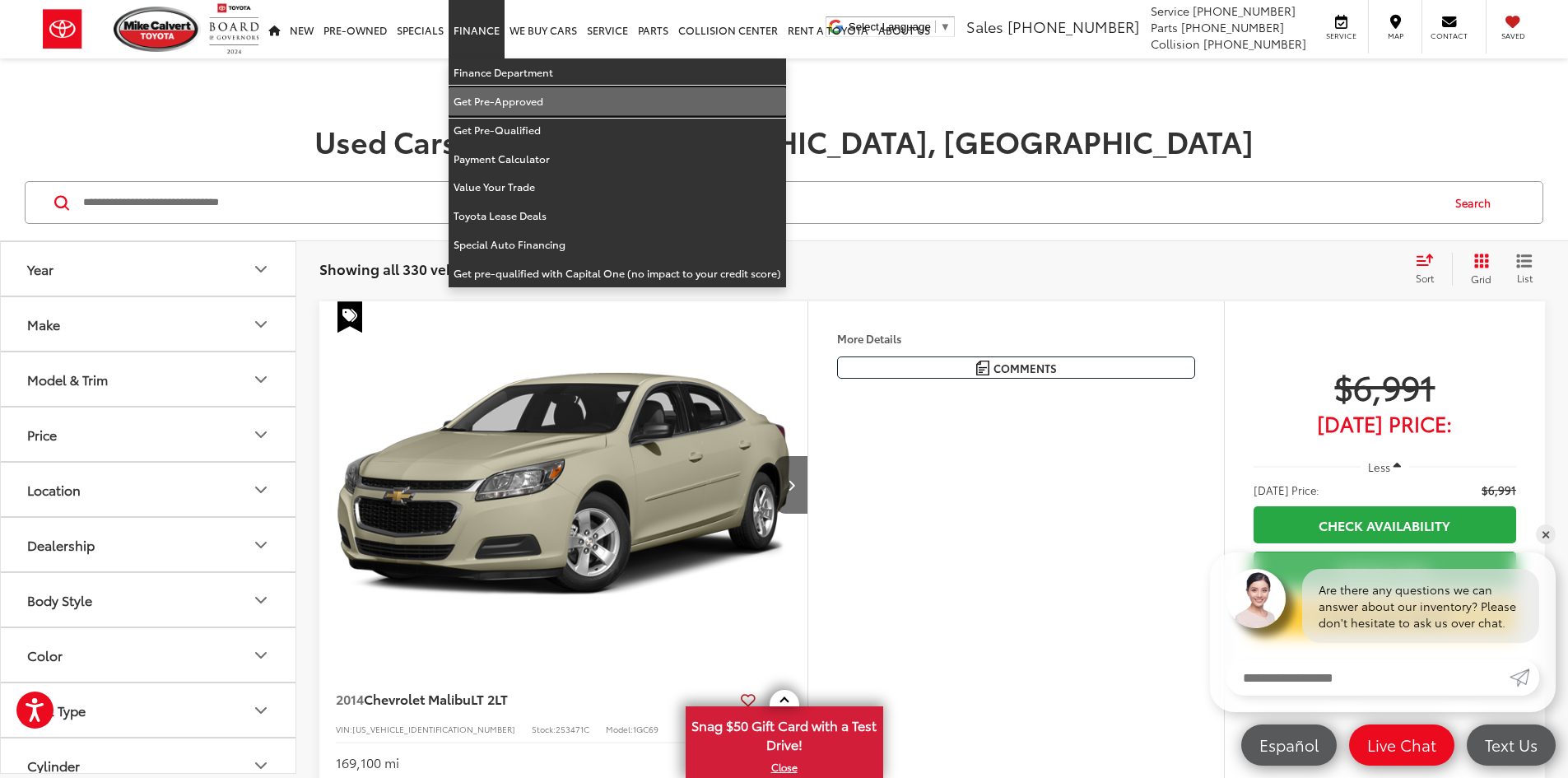
click at [498, 107] on link "Get Pre-Approved" at bounding box center [617, 102] width 338 height 29
